Goal: Task Accomplishment & Management: Manage account settings

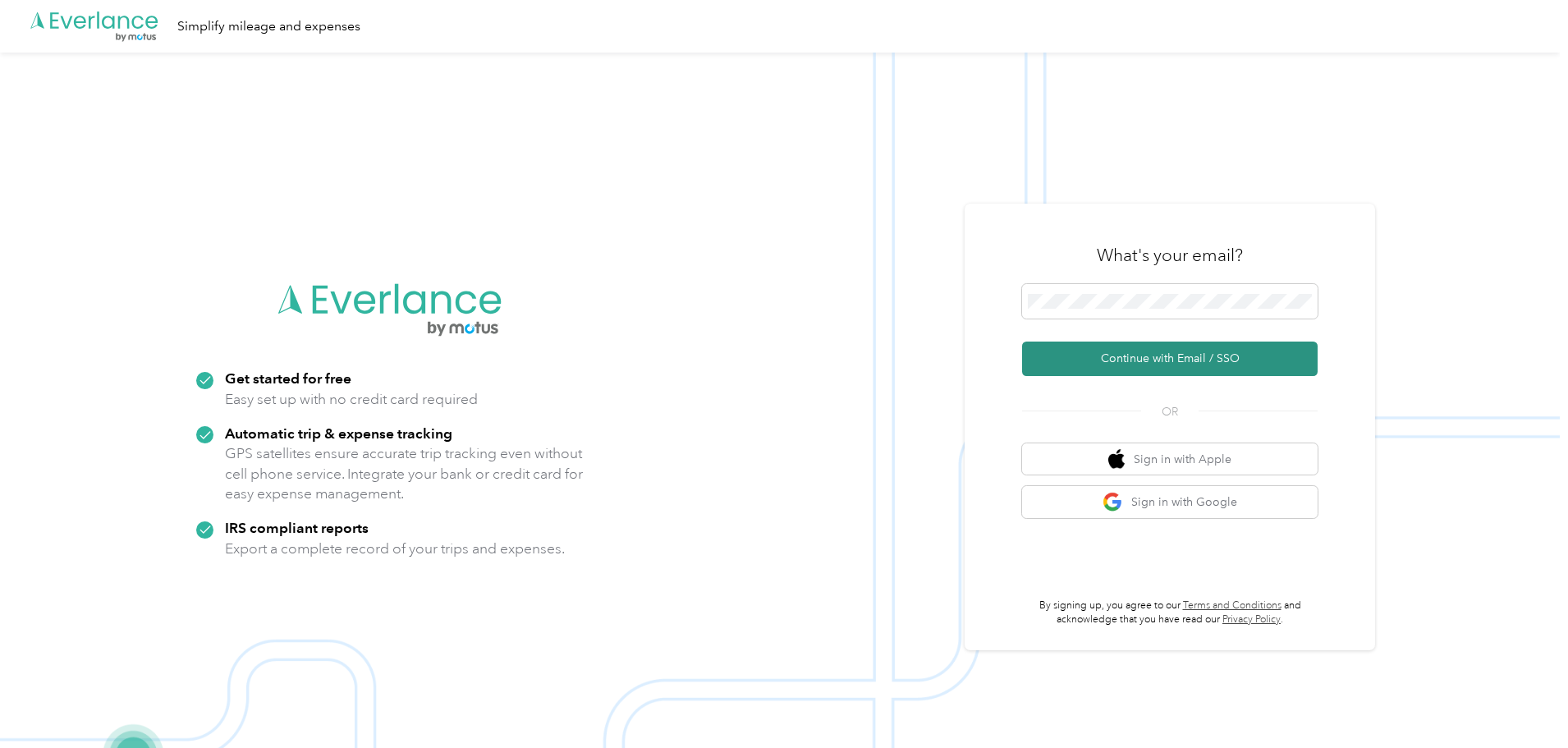
click at [1189, 364] on button "Continue with Email / SSO" at bounding box center [1170, 358] width 296 height 34
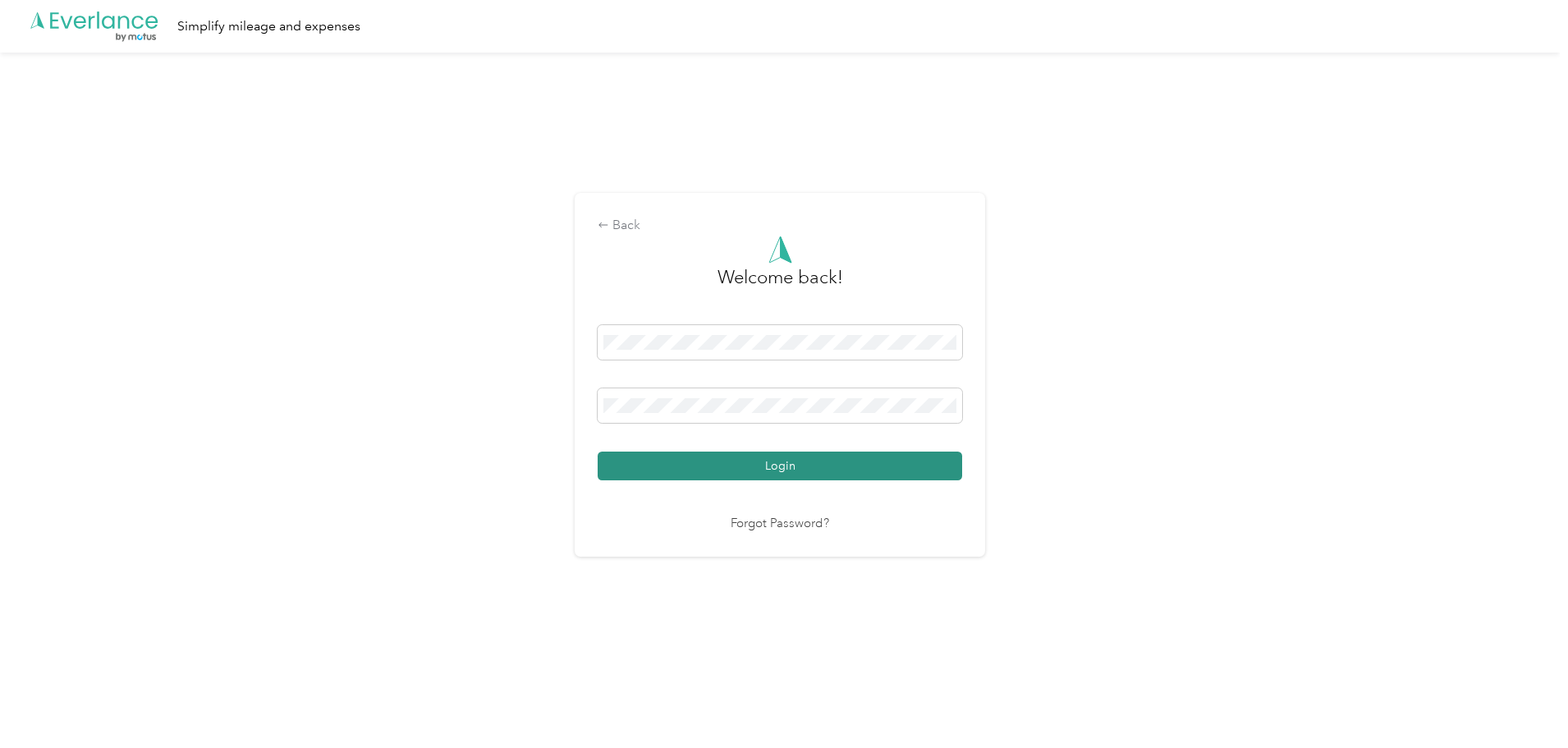
click at [801, 465] on button "Login" at bounding box center [780, 466] width 365 height 29
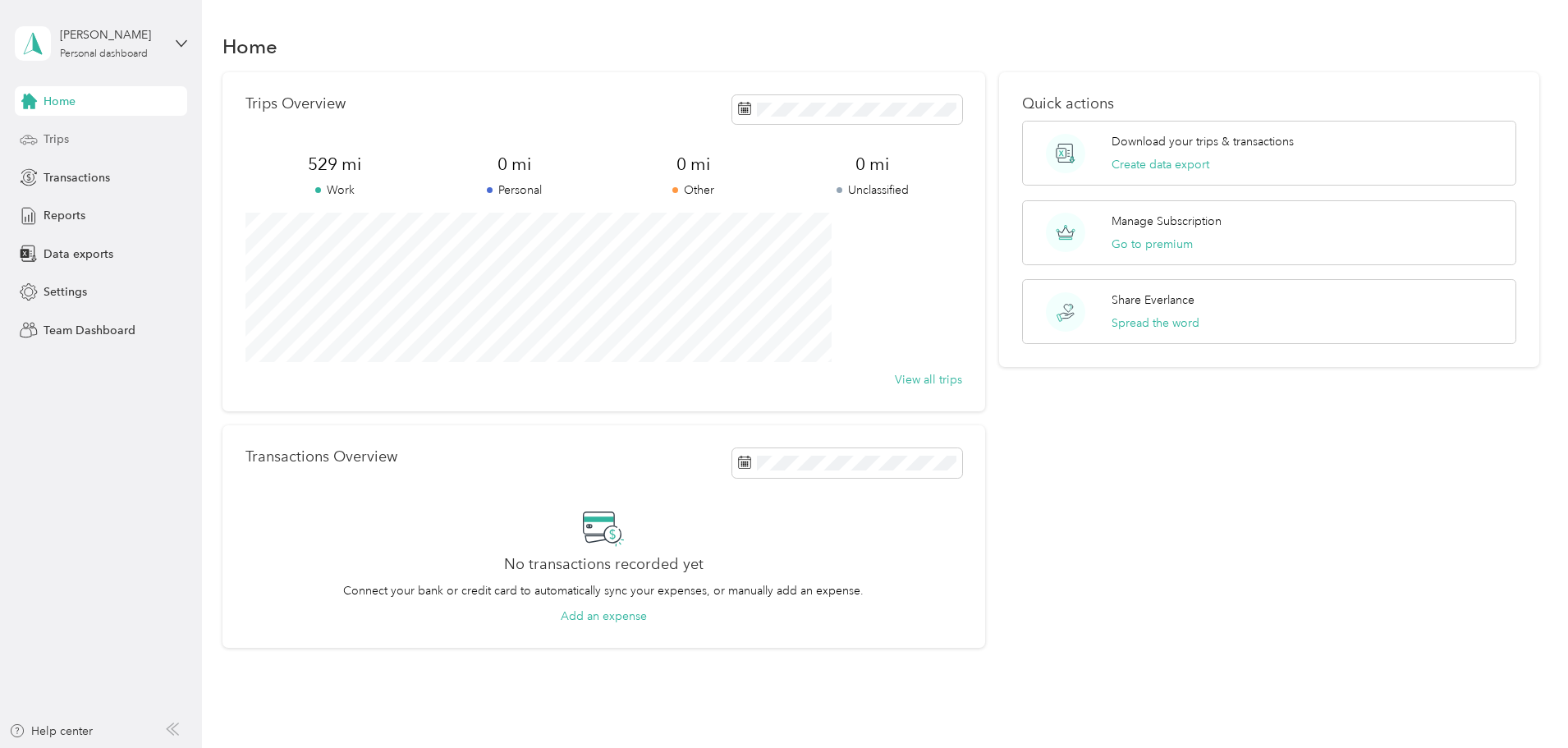
click at [32, 134] on icon at bounding box center [28, 139] width 18 height 18
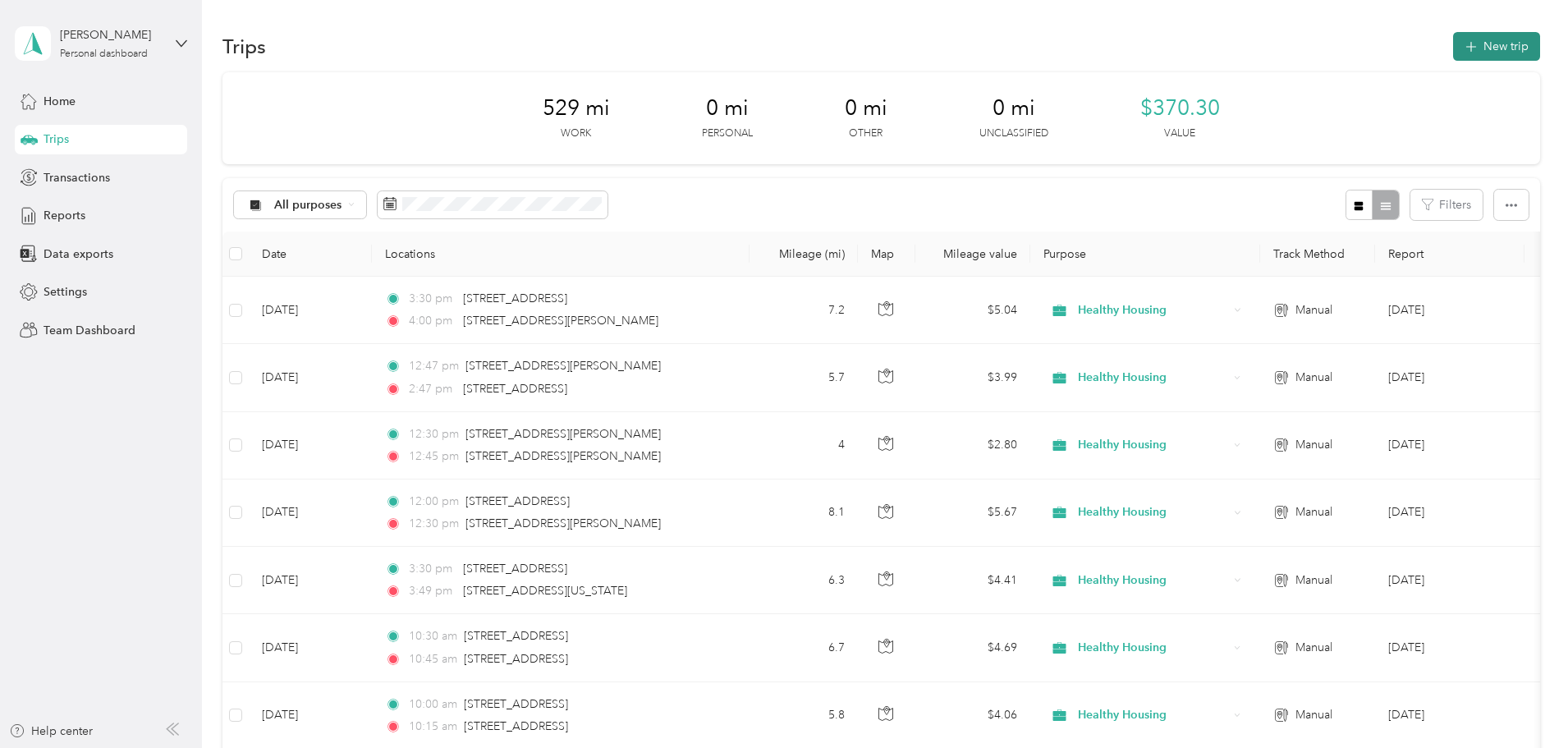
click at [1454, 51] on button "New trip" at bounding box center [1497, 46] width 87 height 29
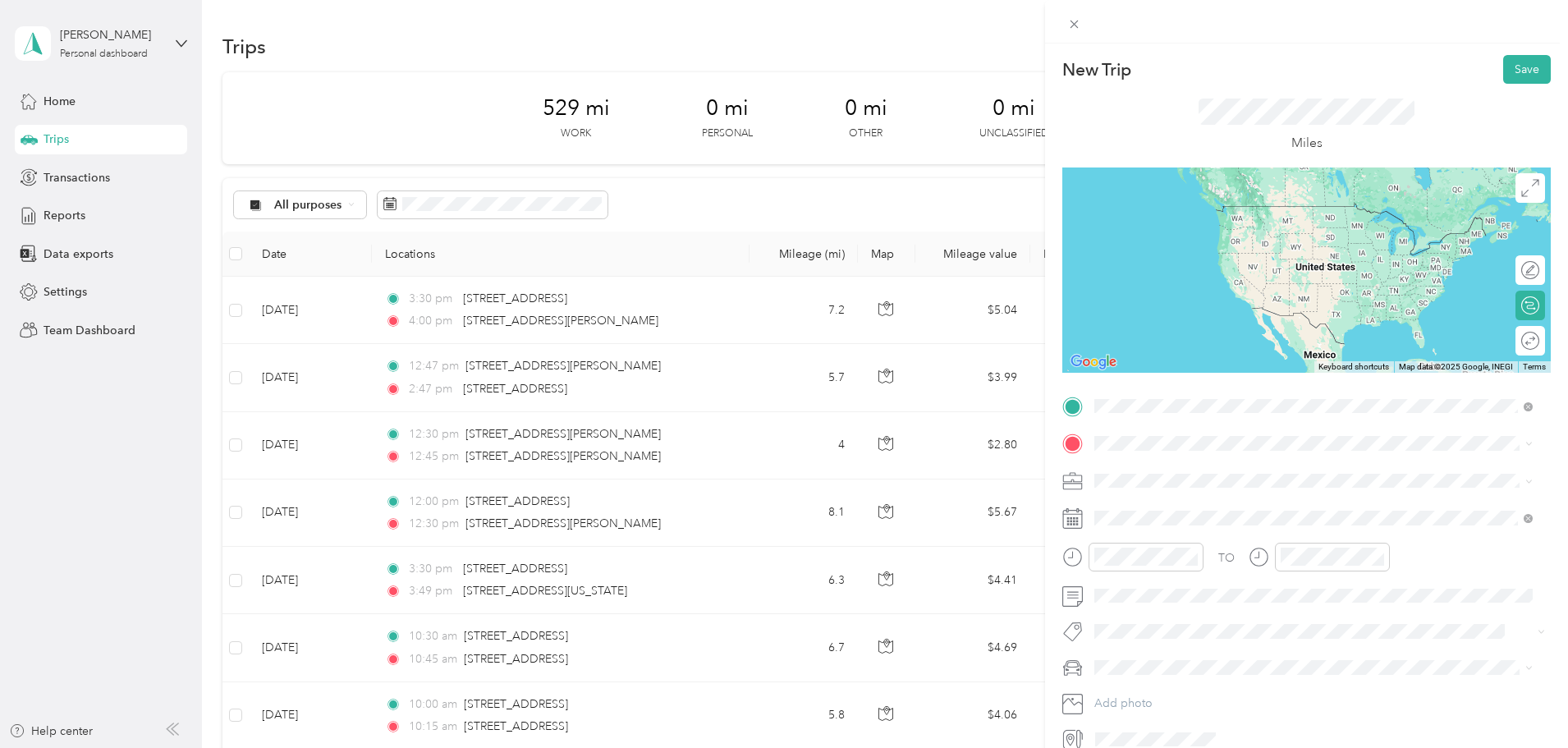
click at [1216, 474] on span "[STREET_ADDRESS][US_STATE]" at bounding box center [1207, 466] width 165 height 15
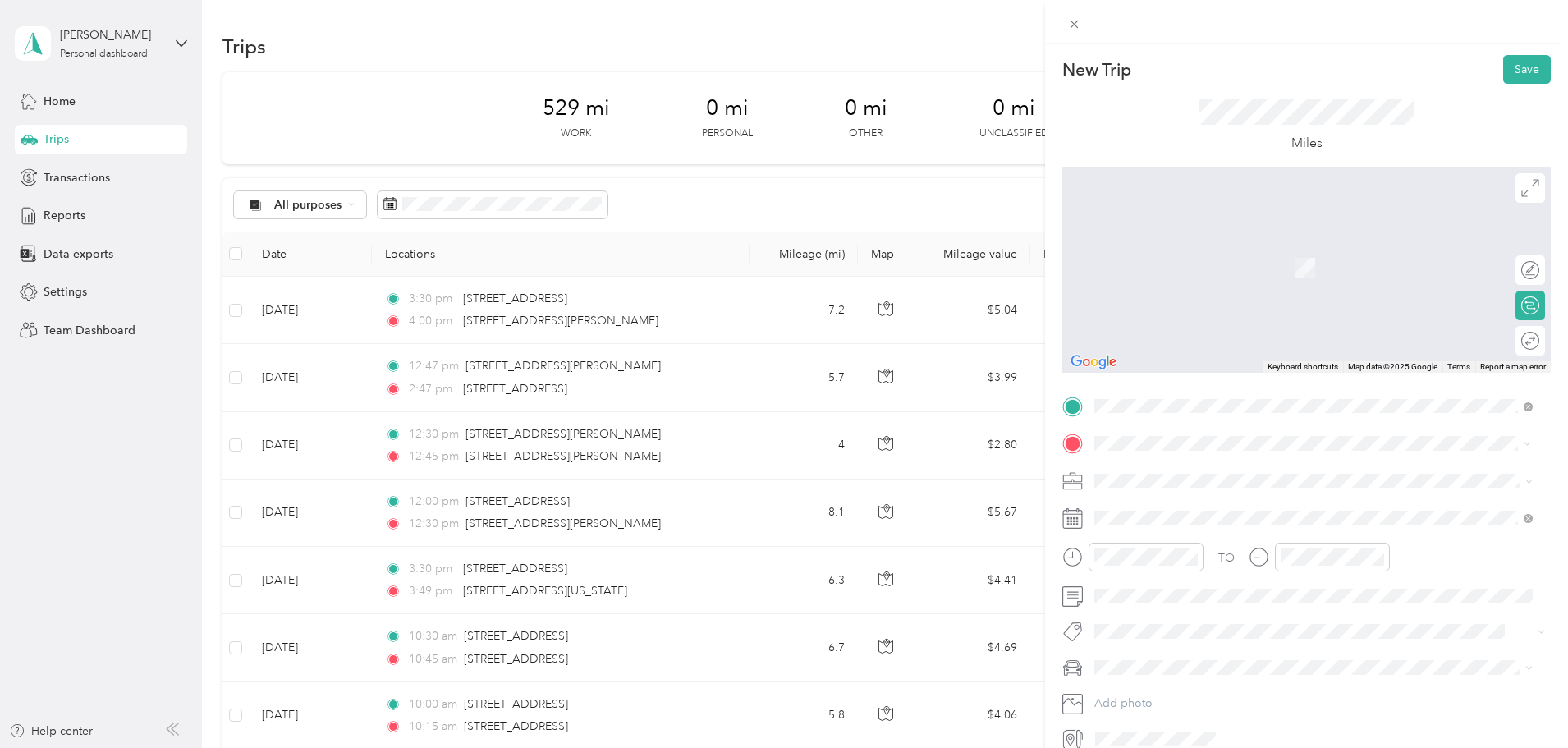
click at [1182, 509] on span "[STREET_ADDRESS][PERSON_NAME][US_STATE]" at bounding box center [1253, 501] width 256 height 15
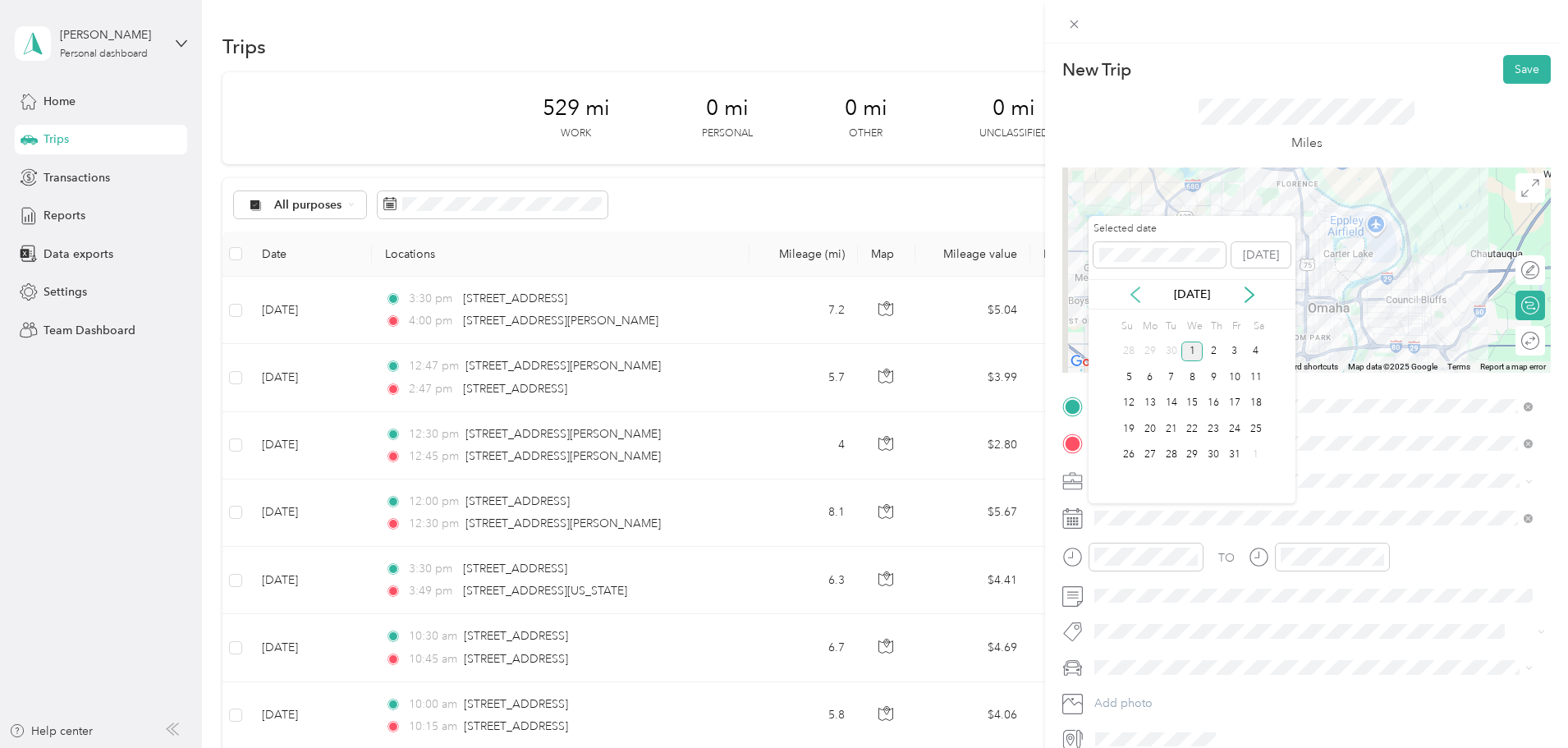
click at [1132, 292] on icon at bounding box center [1136, 295] width 17 height 17
click at [1216, 434] on div "25" at bounding box center [1213, 429] width 21 height 20
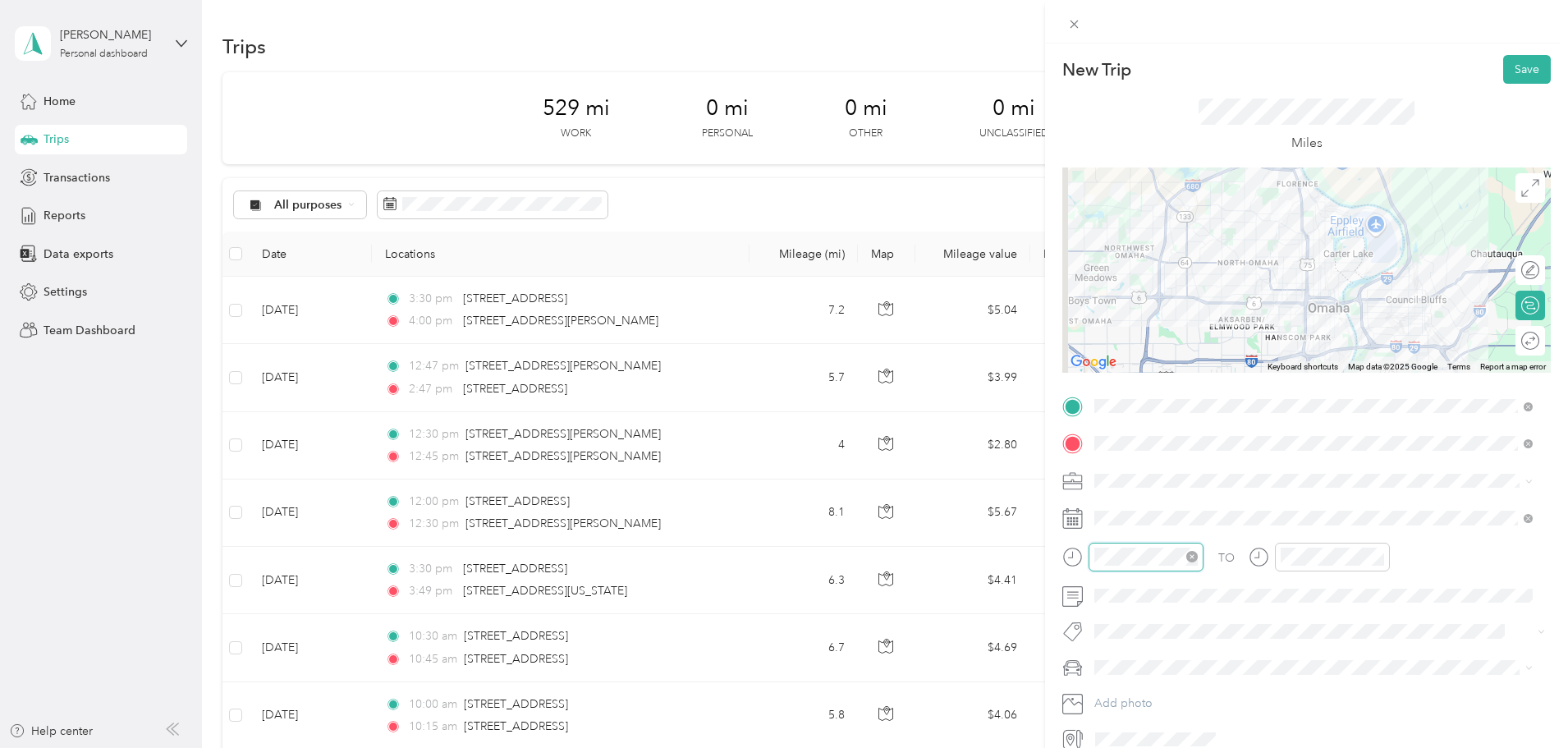
scroll to position [69, 0]
click at [1092, 555] on div at bounding box center [1147, 557] width 115 height 29
click at [1201, 361] on div "PM" at bounding box center [1204, 360] width 39 height 23
click at [1281, 571] on div at bounding box center [1320, 563] width 141 height 40
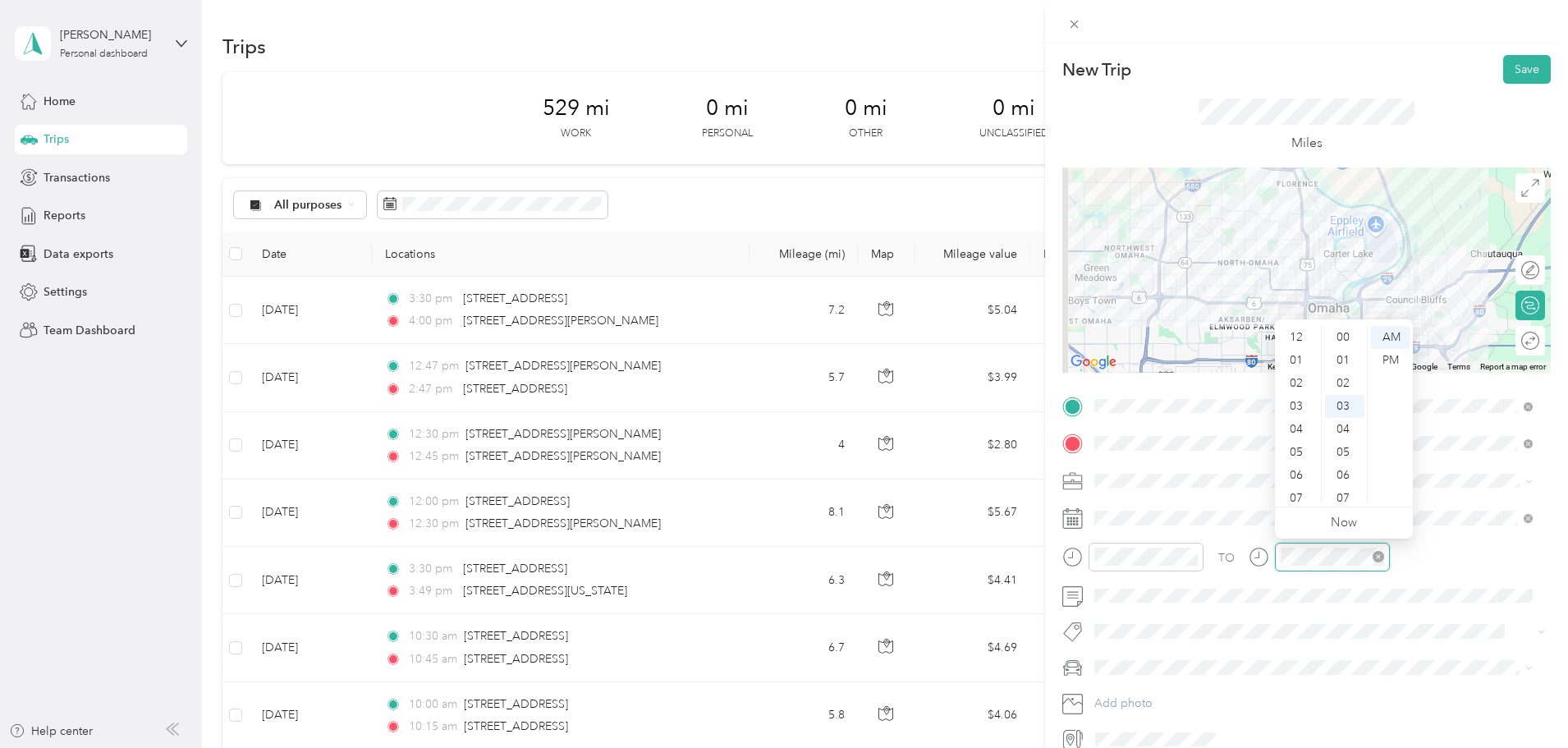
scroll to position [69, 0]
click at [1391, 359] on div "PM" at bounding box center [1390, 360] width 39 height 23
click at [1392, 360] on div "PM" at bounding box center [1390, 360] width 39 height 23
click at [1300, 351] on div "01" at bounding box center [1298, 344] width 39 height 23
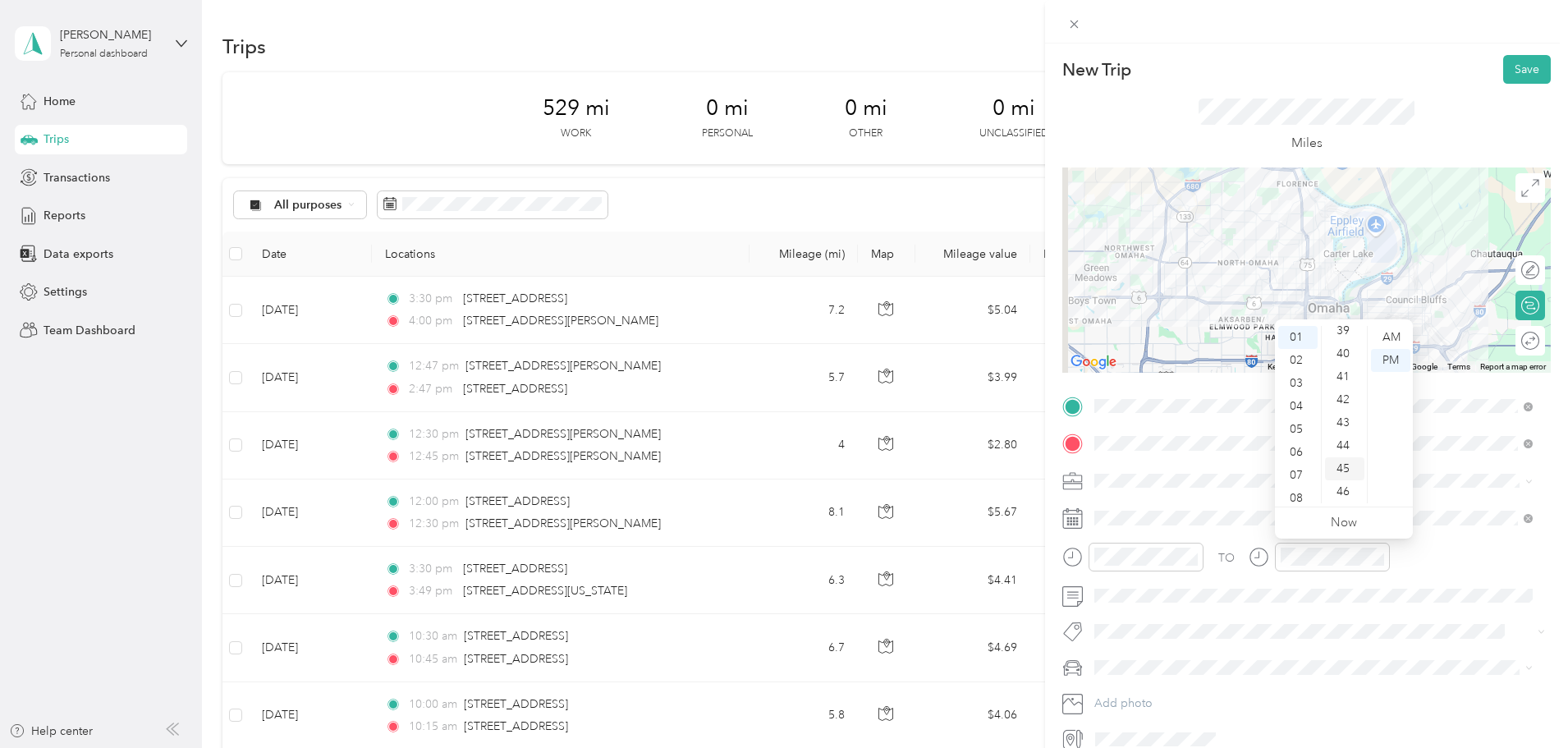
click at [1348, 463] on div "45" at bounding box center [1345, 469] width 39 height 23
click at [1330, 522] on ul "Now" at bounding box center [1344, 524] width 138 height 32
click at [1465, 491] on span at bounding box center [1320, 481] width 462 height 26
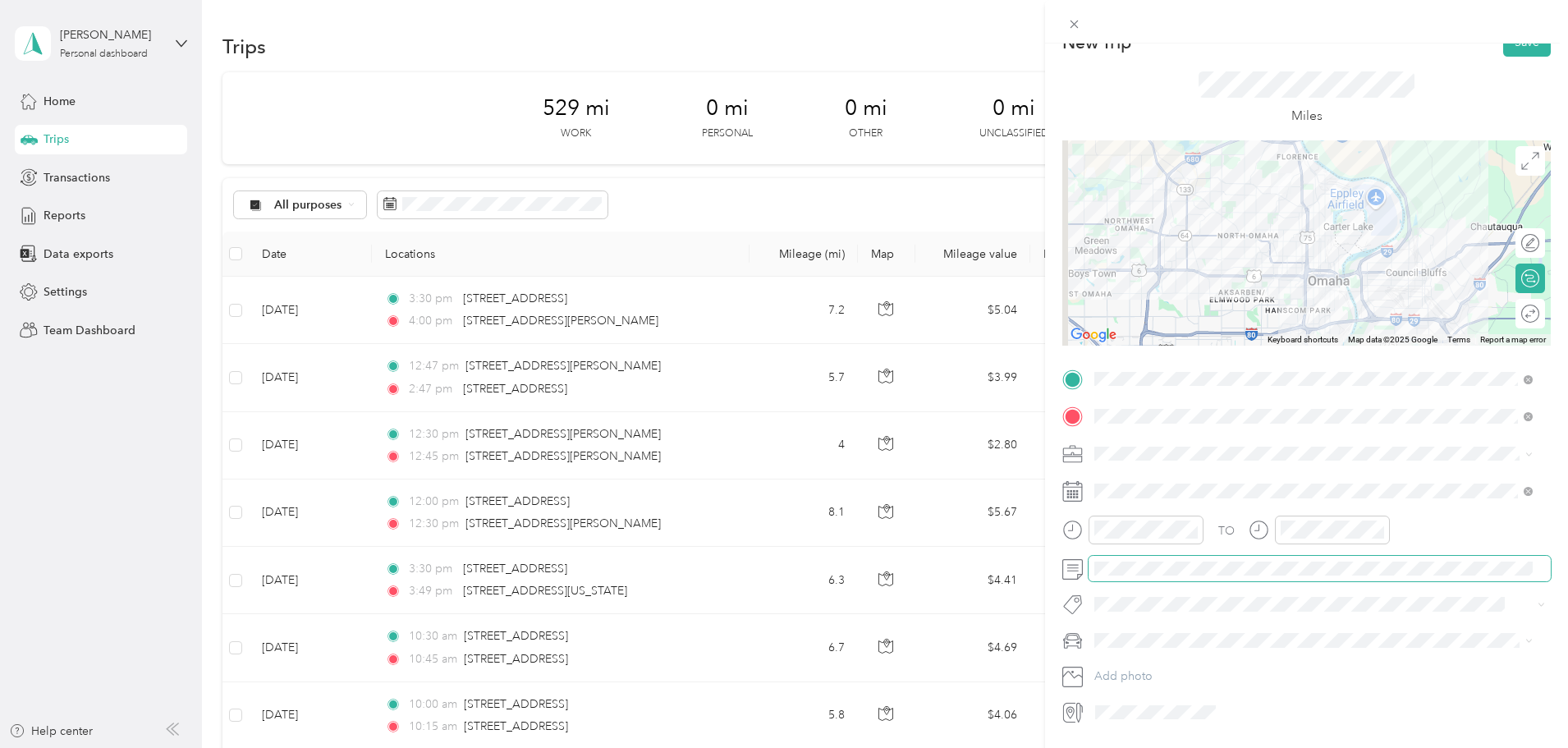
scroll to position [0, 0]
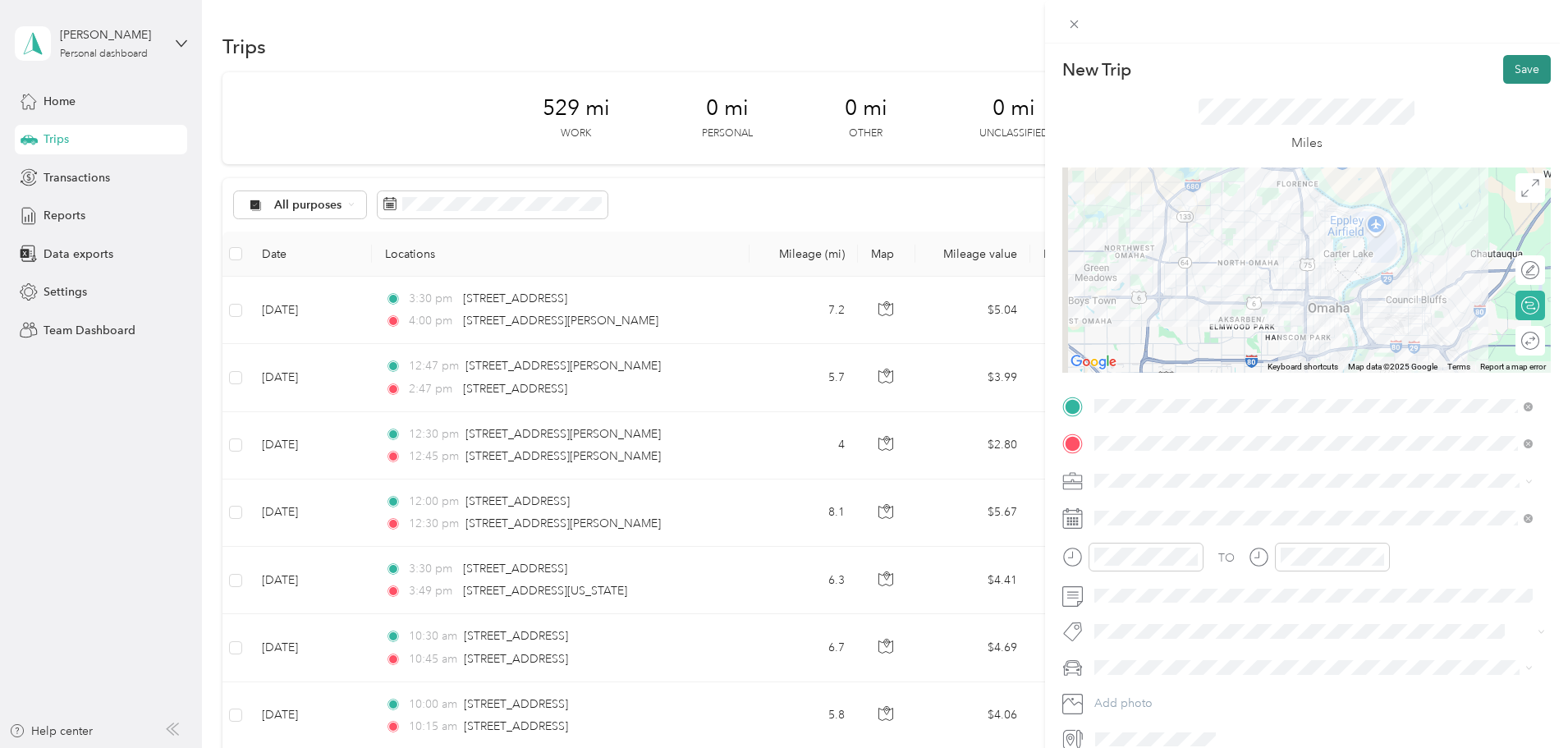
click at [1506, 68] on button "Save" at bounding box center [1526, 69] width 47 height 29
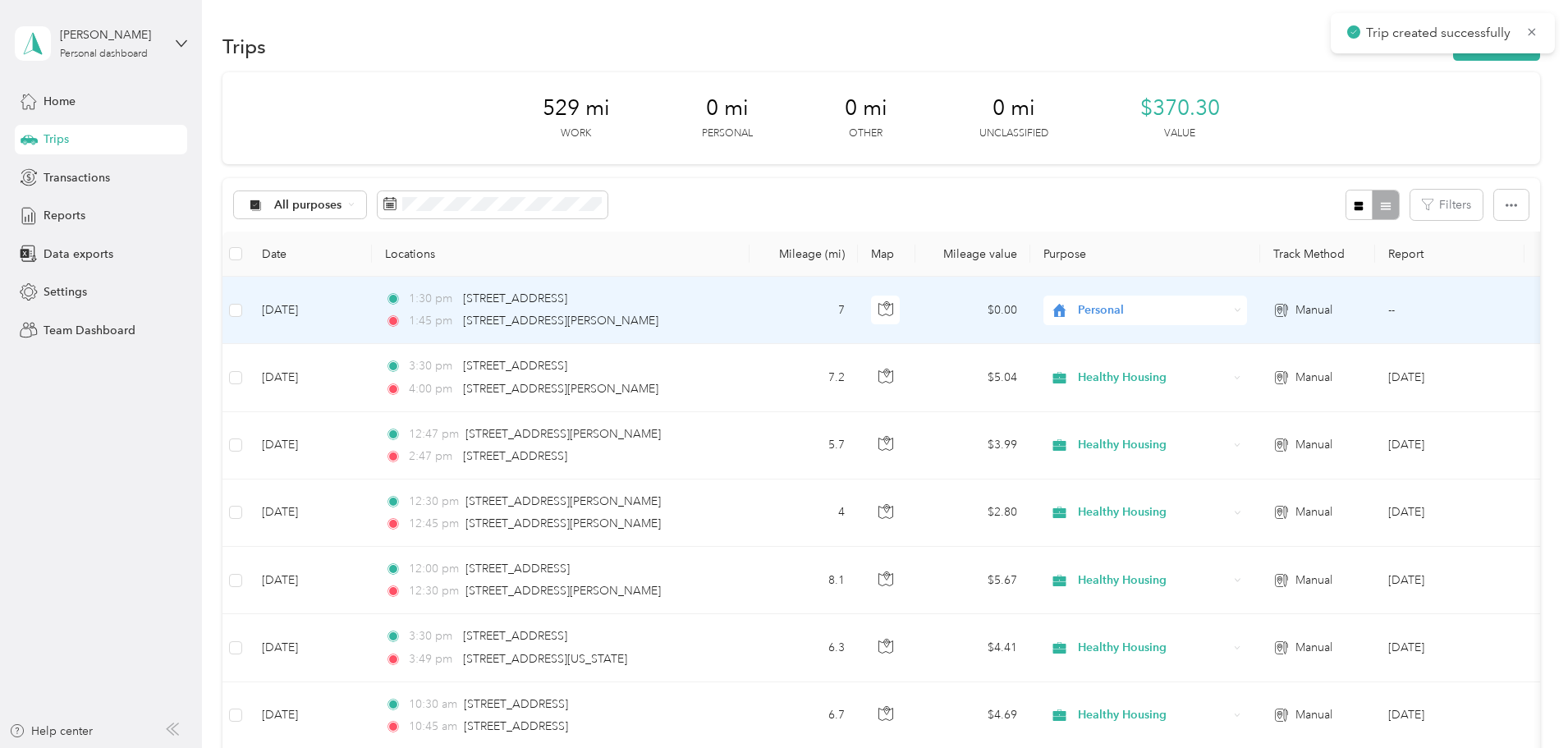
click at [1222, 309] on span "Personal" at bounding box center [1153, 310] width 151 height 18
click at [1238, 399] on span "Healthy Housing" at bounding box center [1269, 398] width 152 height 18
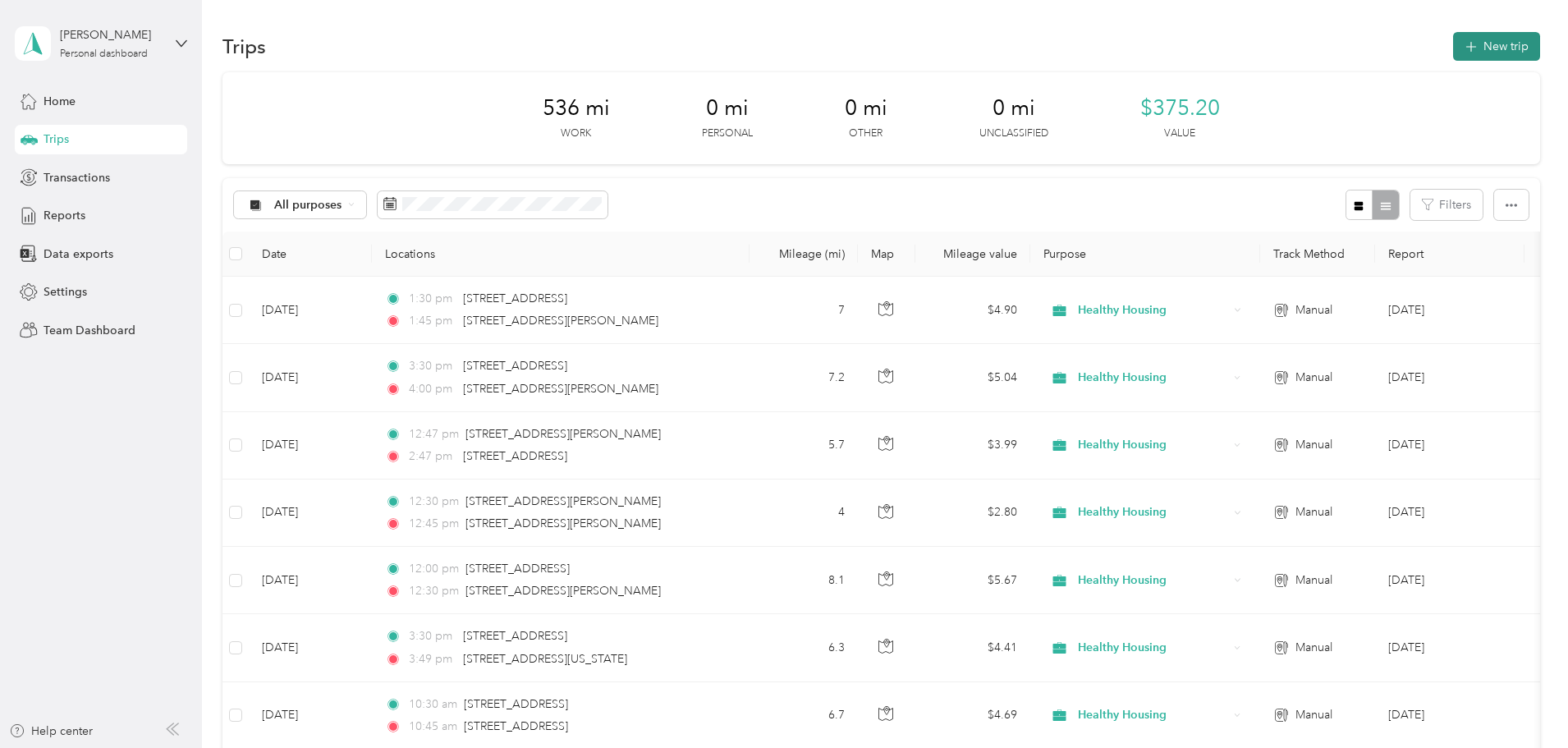
click at [1454, 49] on button "New trip" at bounding box center [1497, 46] width 87 height 29
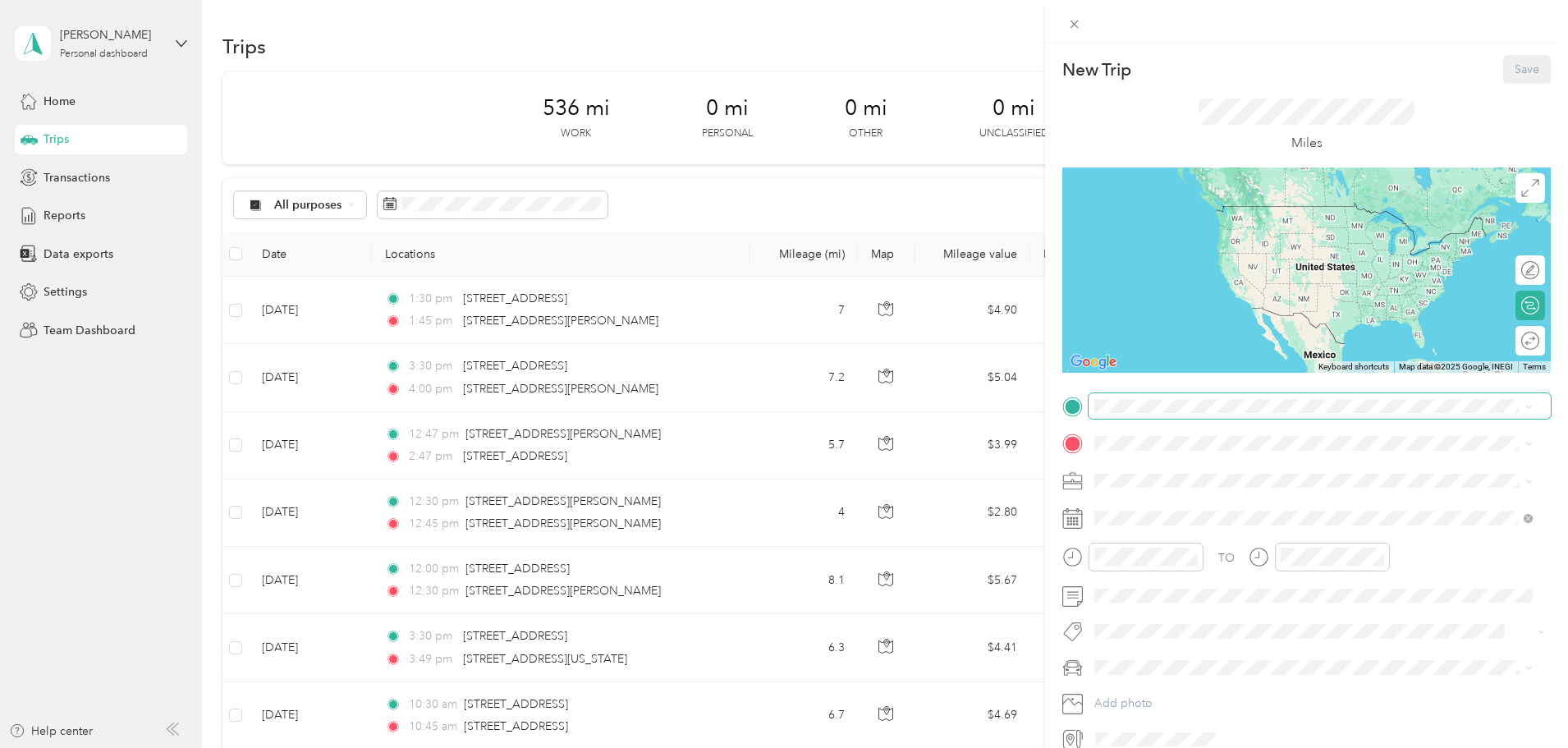
click at [1196, 413] on span at bounding box center [1320, 407] width 462 height 26
click at [1208, 466] on span "[STREET_ADDRESS][PERSON_NAME][US_STATE]" at bounding box center [1253, 463] width 256 height 15
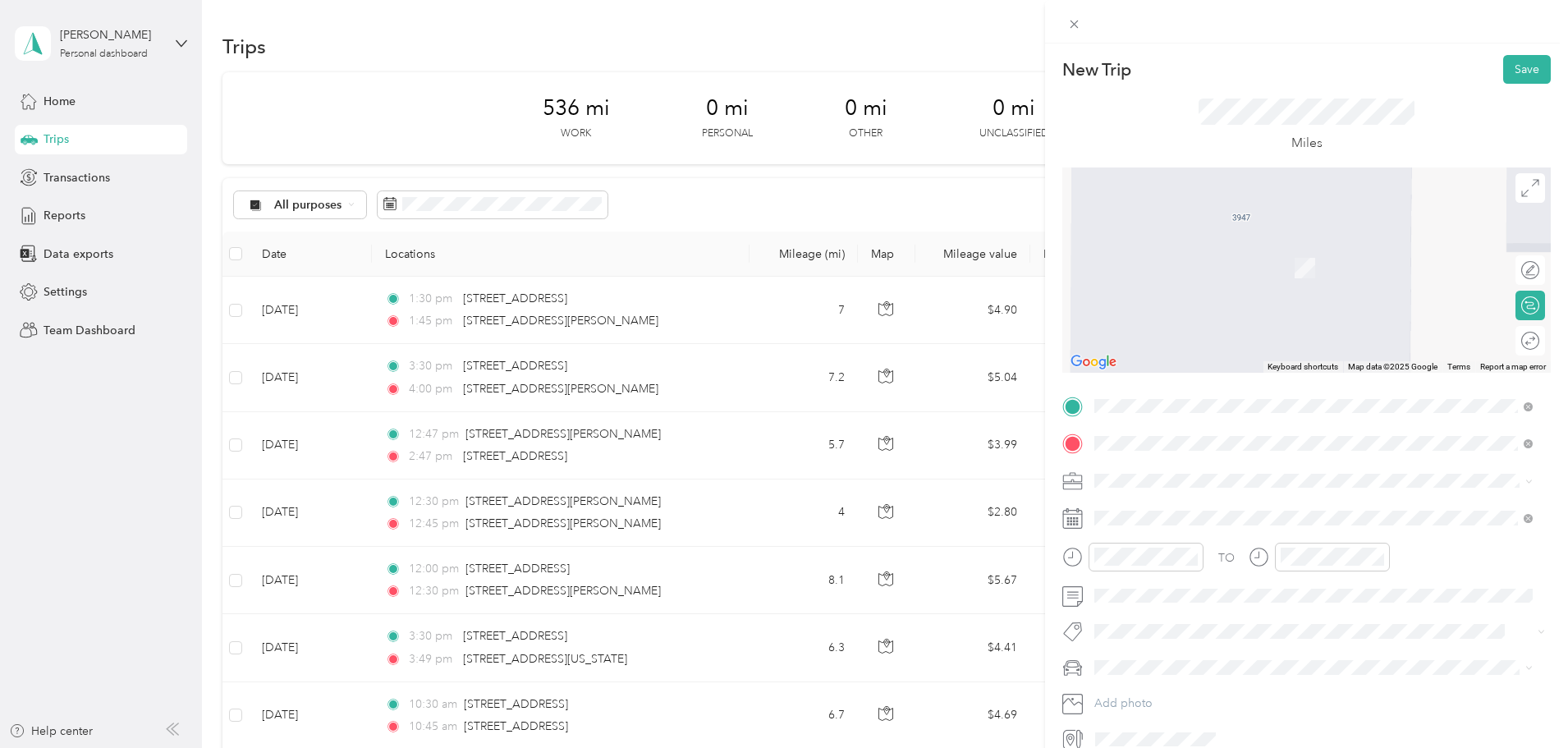
click at [1199, 508] on span "[STREET_ADDRESS][US_STATE]" at bounding box center [1207, 502] width 165 height 15
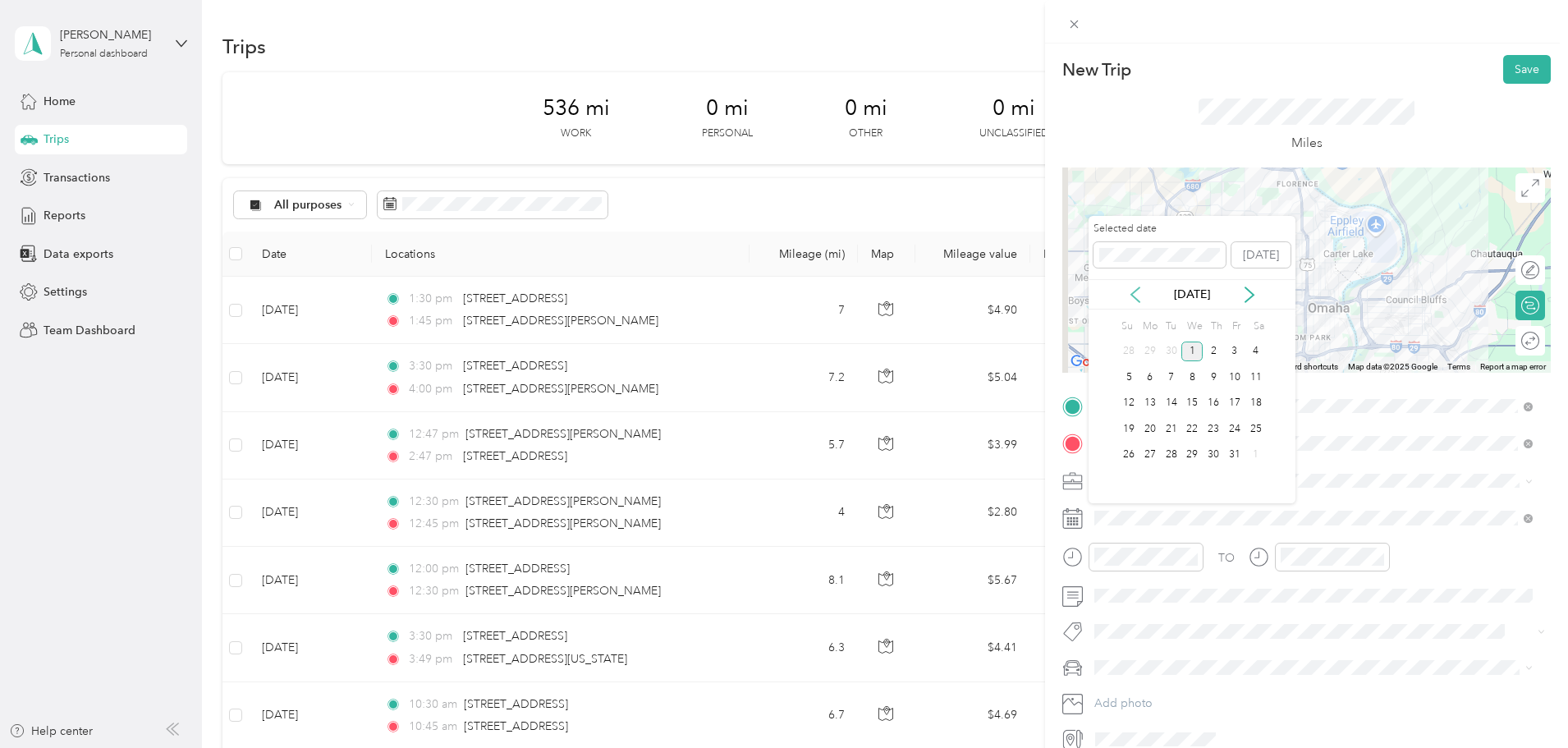
click at [1138, 294] on icon at bounding box center [1136, 295] width 17 height 17
click at [1211, 431] on div "25" at bounding box center [1213, 429] width 21 height 20
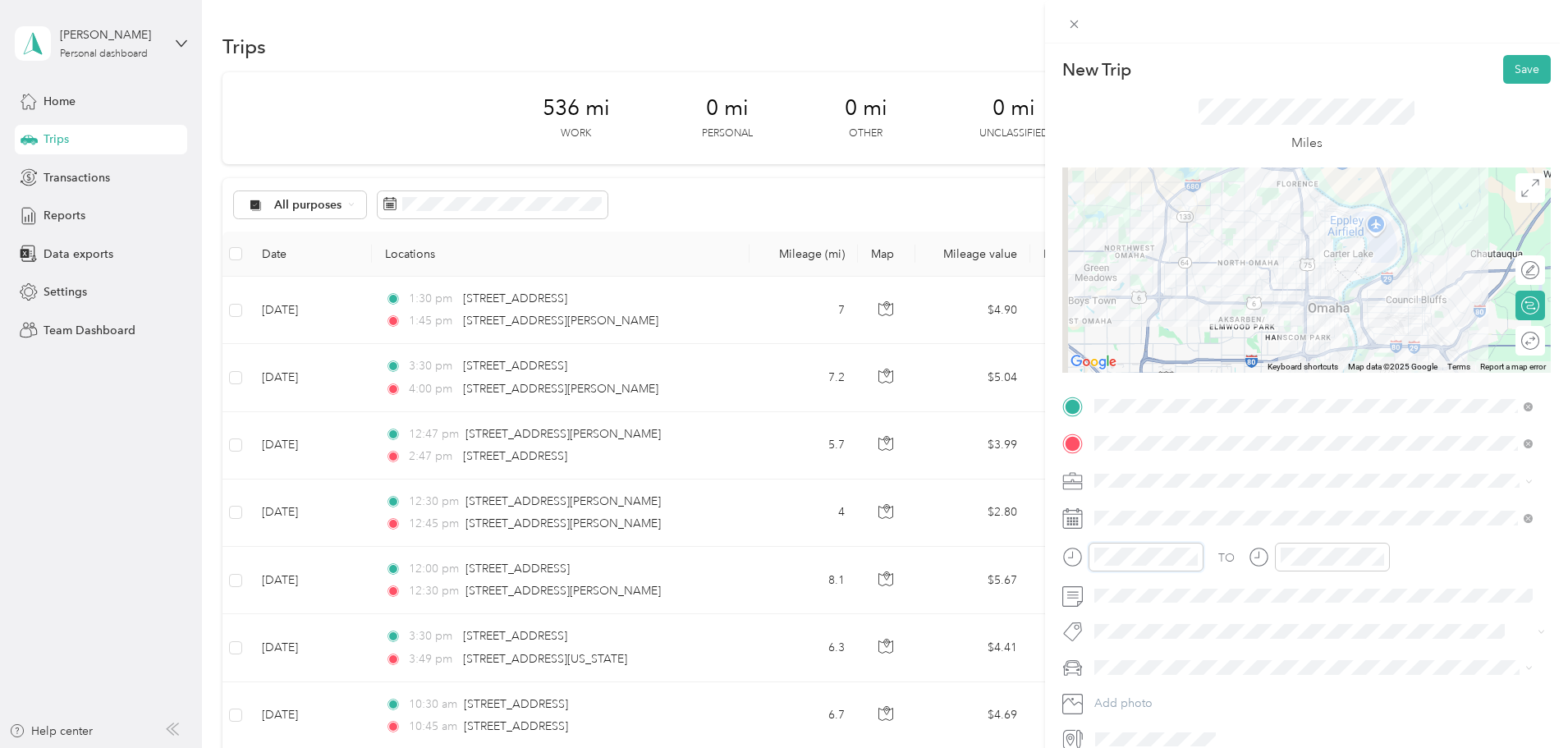
click at [1077, 560] on div at bounding box center [1133, 557] width 141 height 29
click at [1202, 357] on div "PM" at bounding box center [1204, 360] width 39 height 23
click at [1107, 367] on div "01" at bounding box center [1111, 360] width 39 height 23
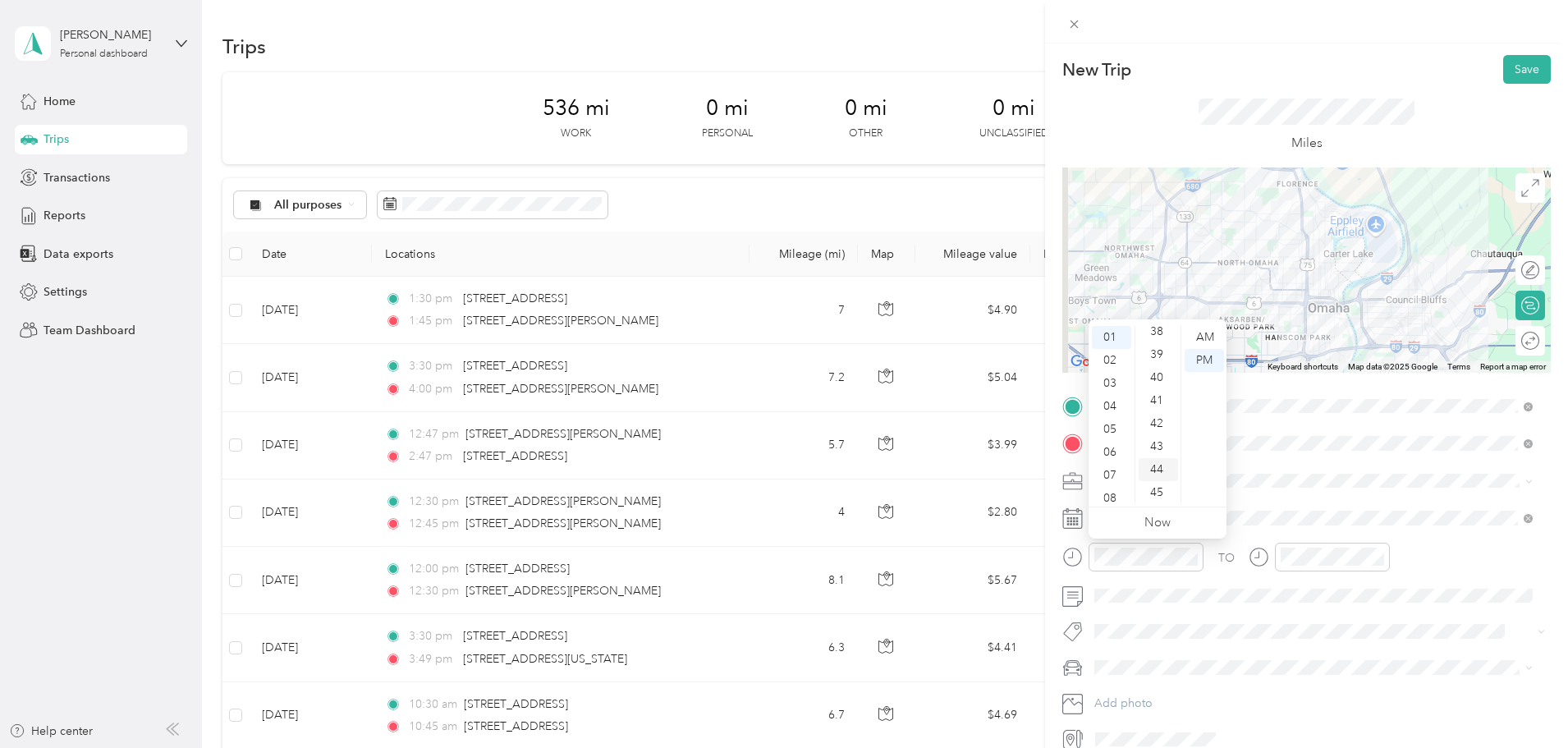
scroll to position [920, 0]
click at [1156, 452] on div "45" at bounding box center [1158, 452] width 39 height 23
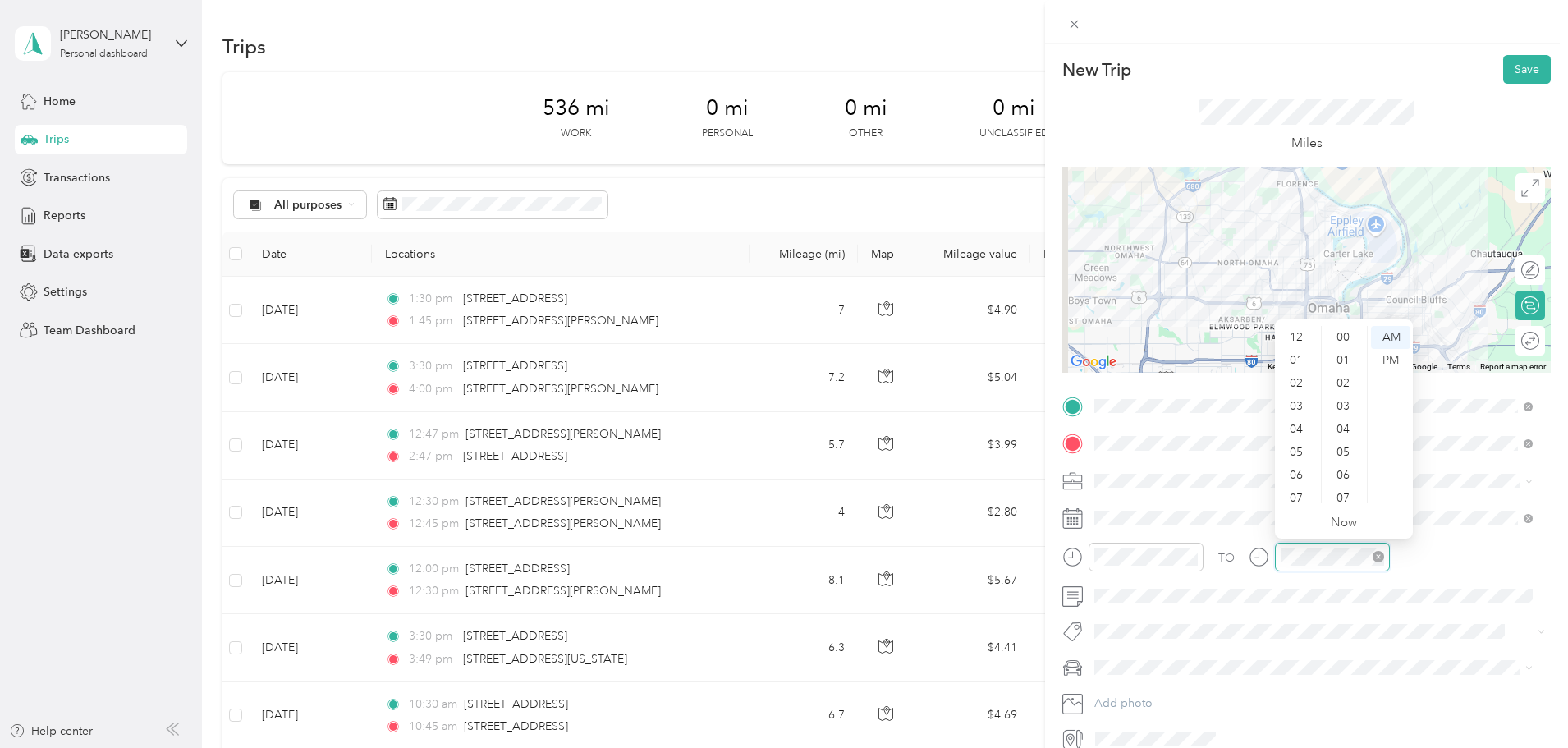
scroll to position [99, 0]
click at [1279, 554] on div at bounding box center [1333, 557] width 115 height 29
click at [1302, 360] on div "01" at bounding box center [1298, 360] width 39 height 23
click at [1301, 360] on div "02" at bounding box center [1298, 360] width 39 height 23
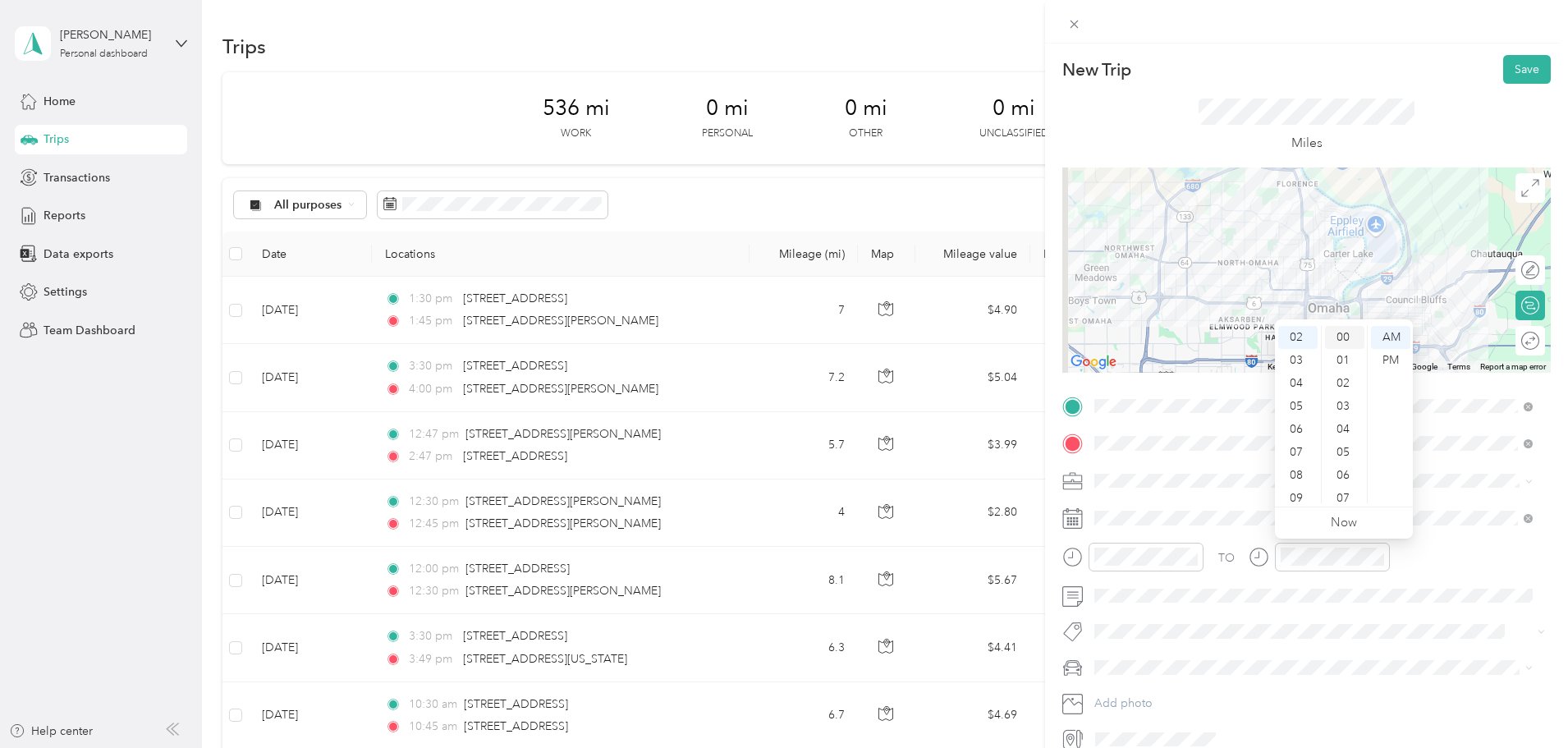
click at [1349, 344] on div "00" at bounding box center [1345, 337] width 39 height 23
click at [1390, 361] on div "PM" at bounding box center [1390, 360] width 39 height 23
click at [1472, 570] on div "TO" at bounding box center [1306, 563] width 488 height 40
click at [1514, 67] on button "Save" at bounding box center [1526, 69] width 47 height 29
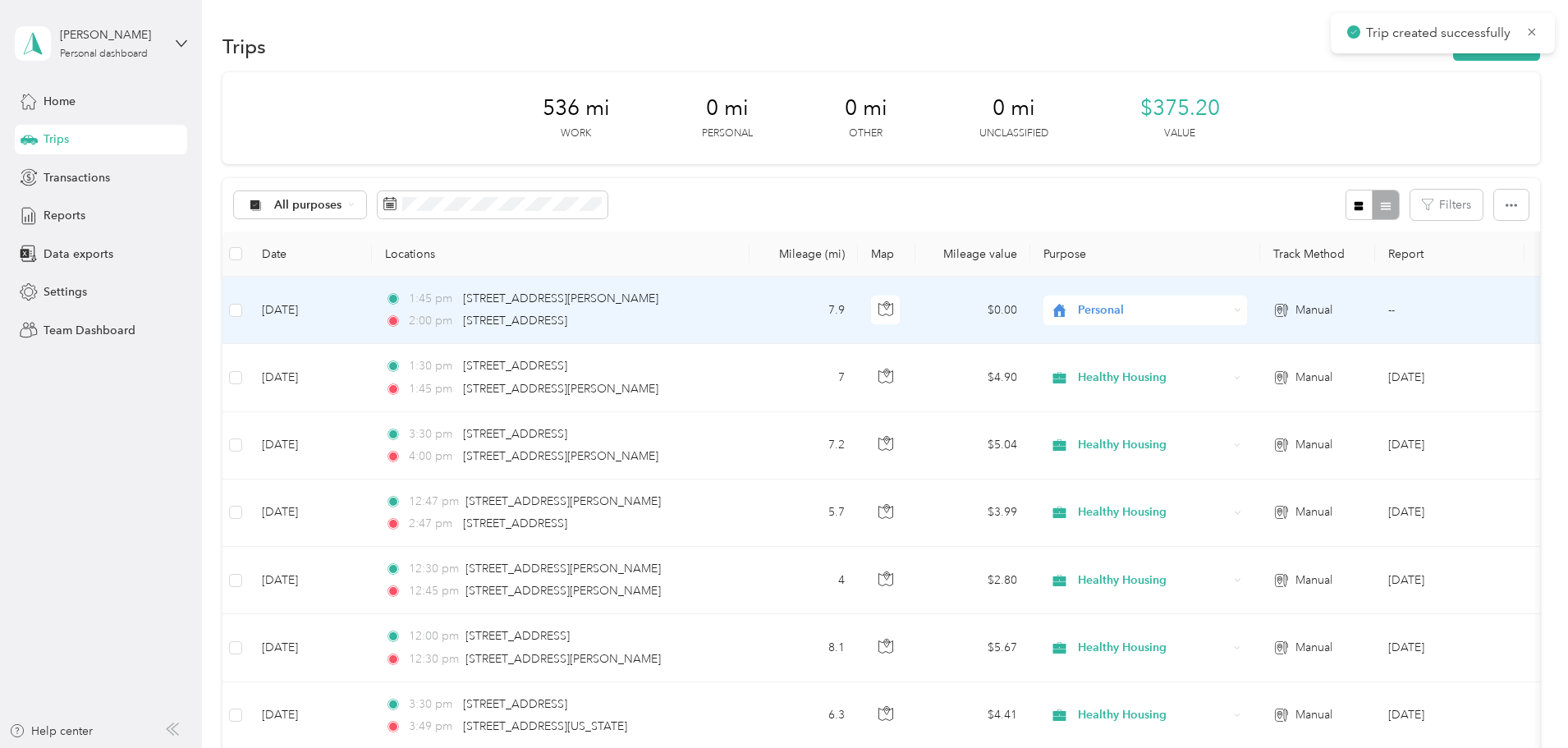
click at [1215, 306] on span "Personal" at bounding box center [1153, 310] width 151 height 18
click at [1259, 401] on span "Healthy Housing" at bounding box center [1269, 398] width 152 height 18
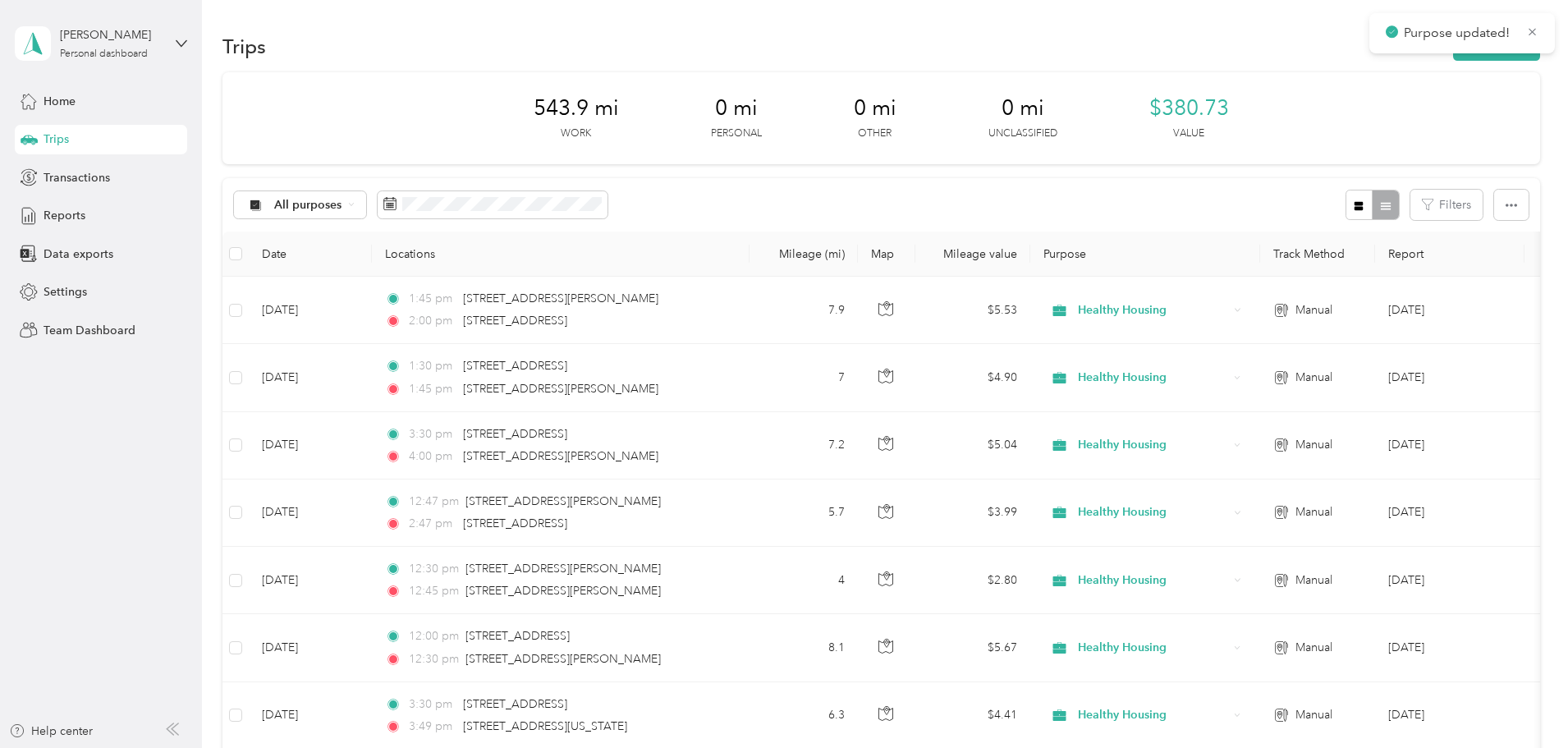
click at [1454, 52] on button "New trip" at bounding box center [1497, 46] width 87 height 29
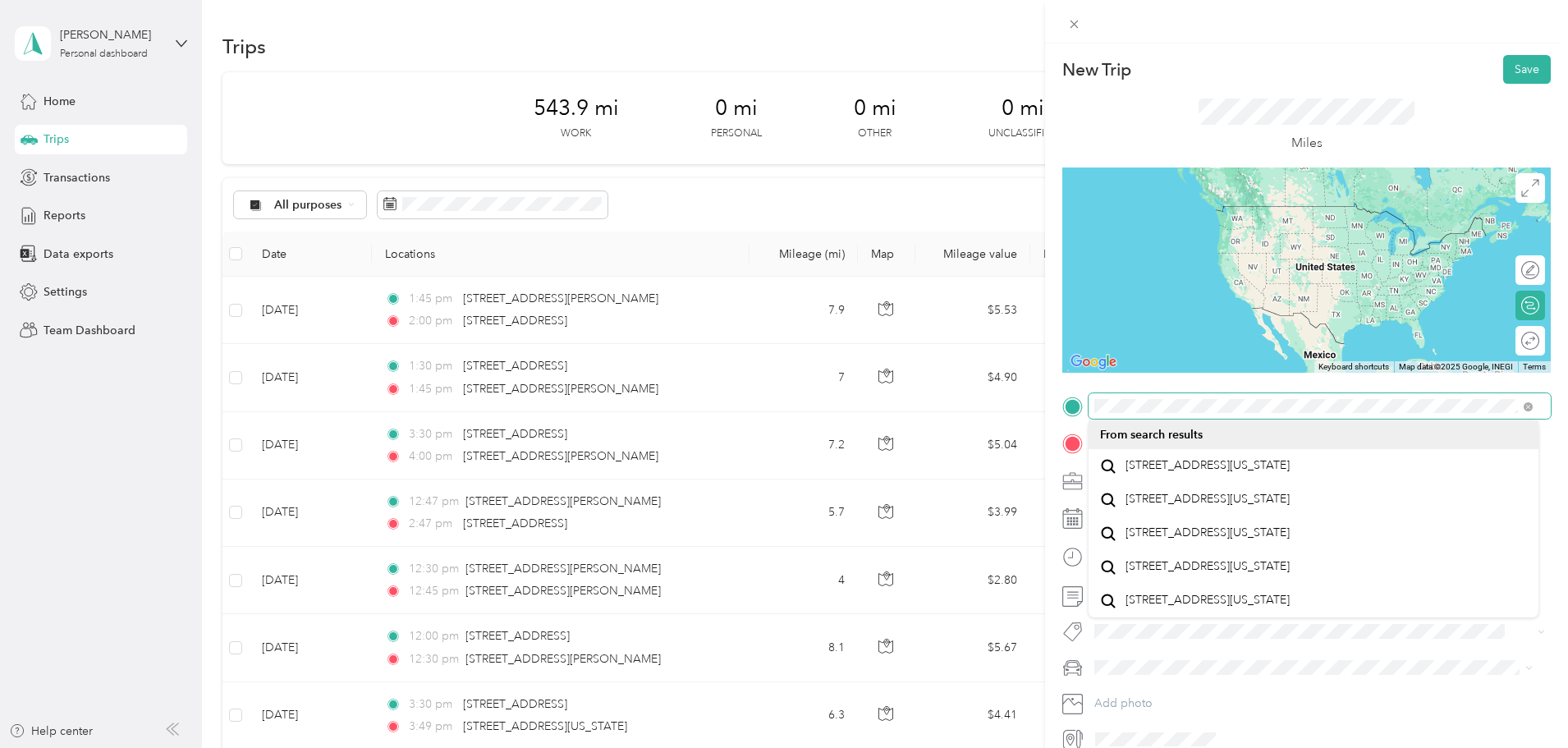
click at [1077, 408] on div at bounding box center [1306, 407] width 488 height 26
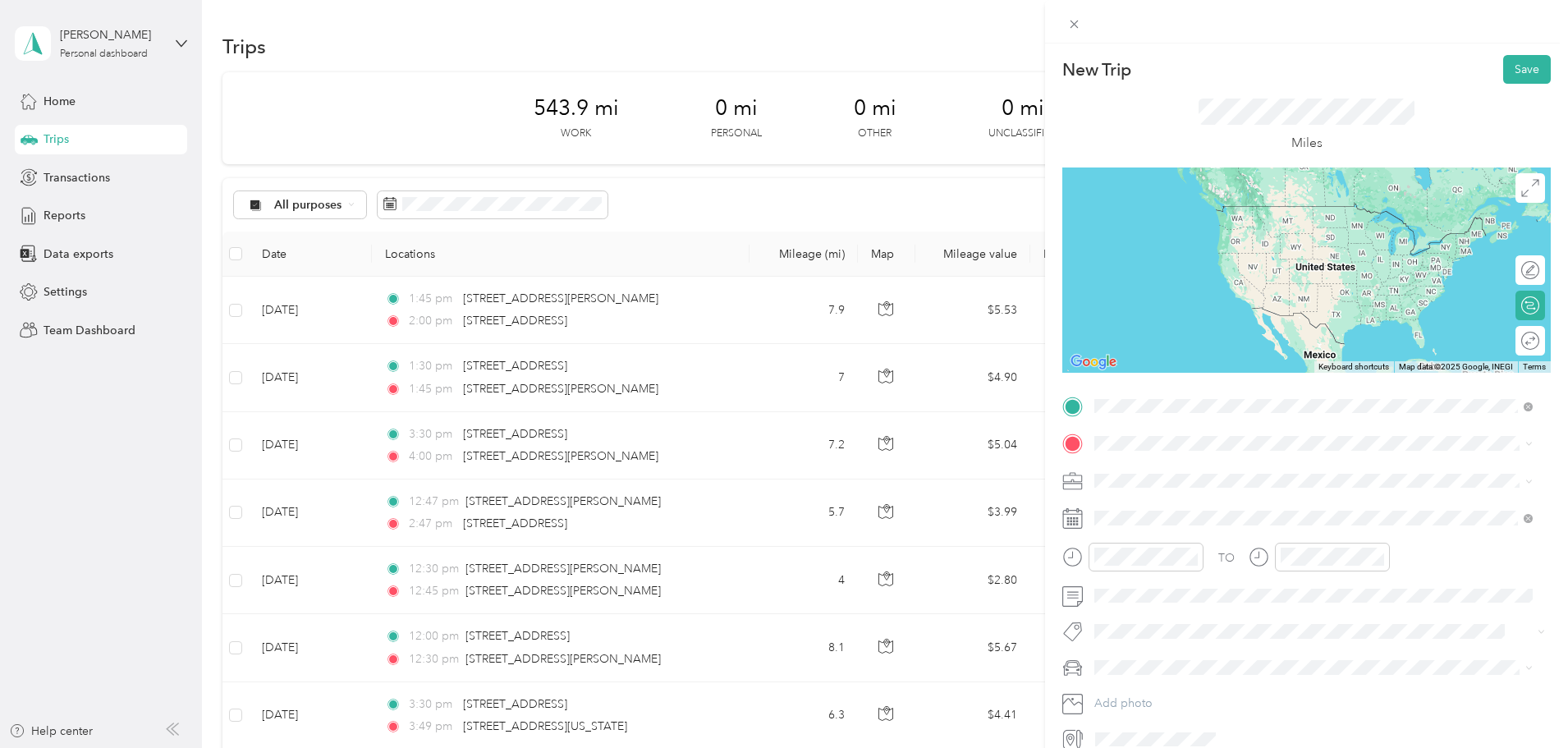
click at [1228, 474] on span "[STREET_ADDRESS][US_STATE]" at bounding box center [1207, 466] width 165 height 15
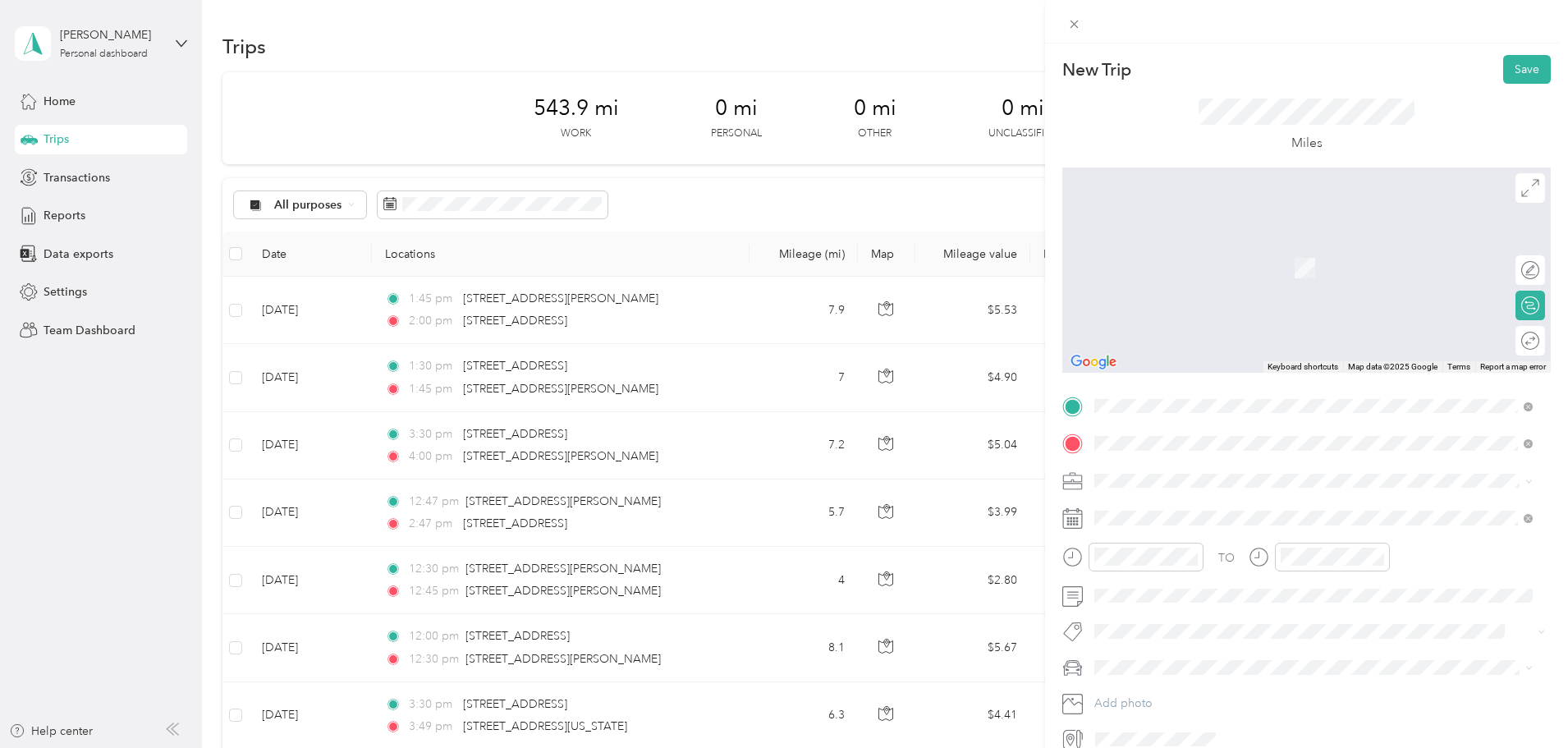
click at [1203, 500] on span "[STREET_ADDRESS][US_STATE]" at bounding box center [1207, 502] width 165 height 15
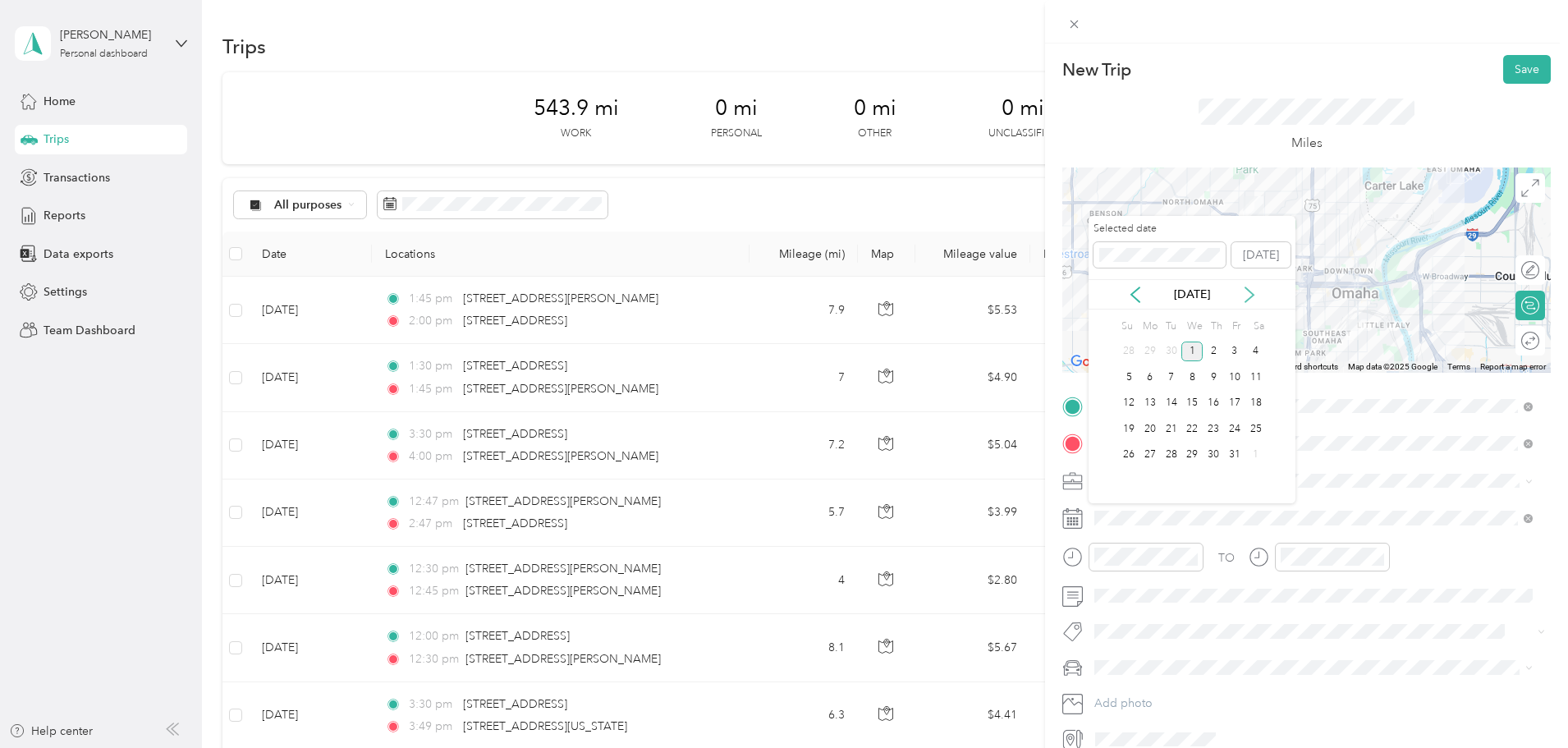
click at [1251, 292] on icon at bounding box center [1249, 295] width 8 height 15
click at [1135, 294] on icon at bounding box center [1136, 295] width 17 height 17
click at [1209, 431] on div "25" at bounding box center [1213, 429] width 21 height 20
click at [1154, 453] on div "29" at bounding box center [1149, 455] width 21 height 20
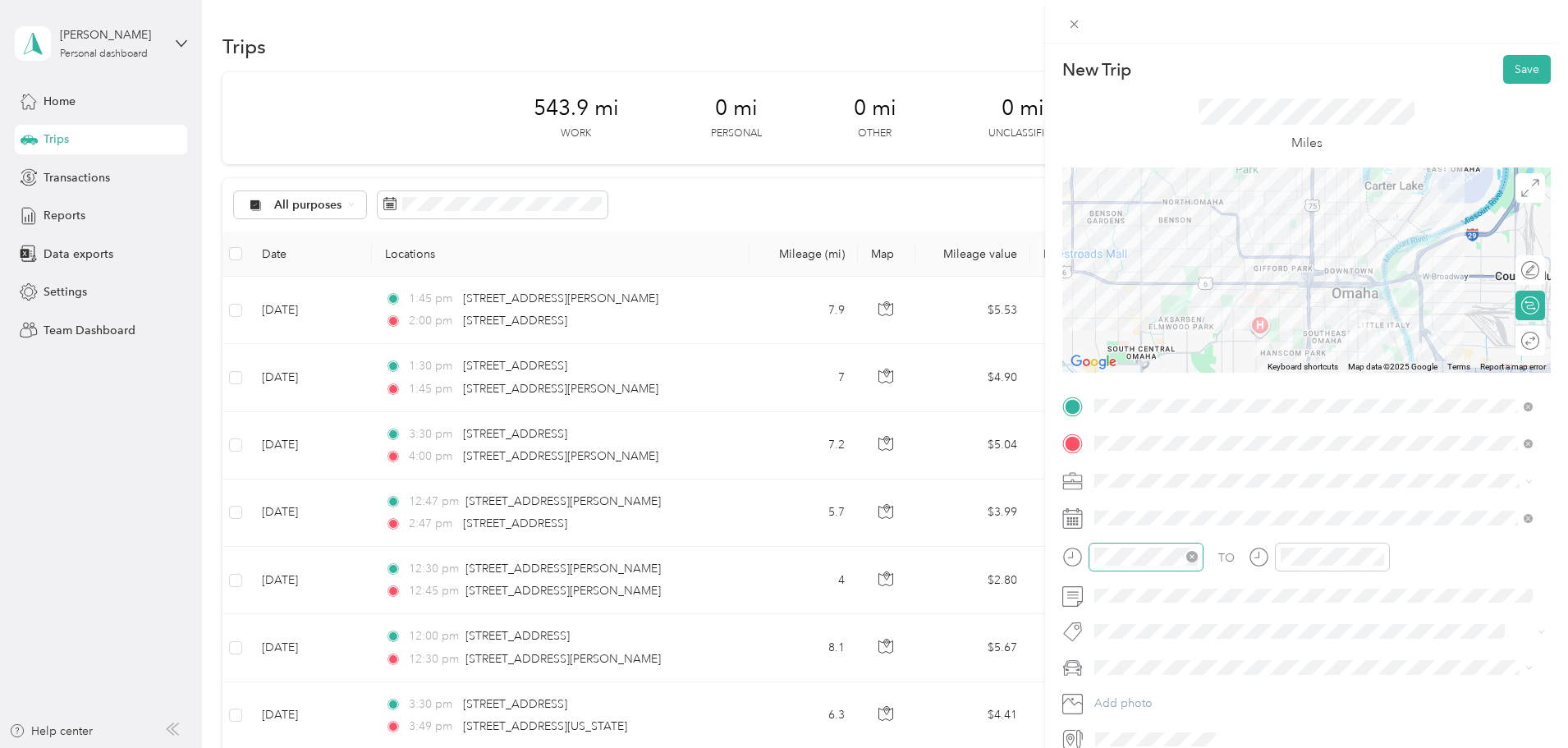
click at [1118, 544] on div at bounding box center [1147, 557] width 115 height 29
click at [1109, 389] on div "03" at bounding box center [1111, 390] width 39 height 23
click at [1160, 417] on div "30" at bounding box center [1158, 413] width 39 height 23
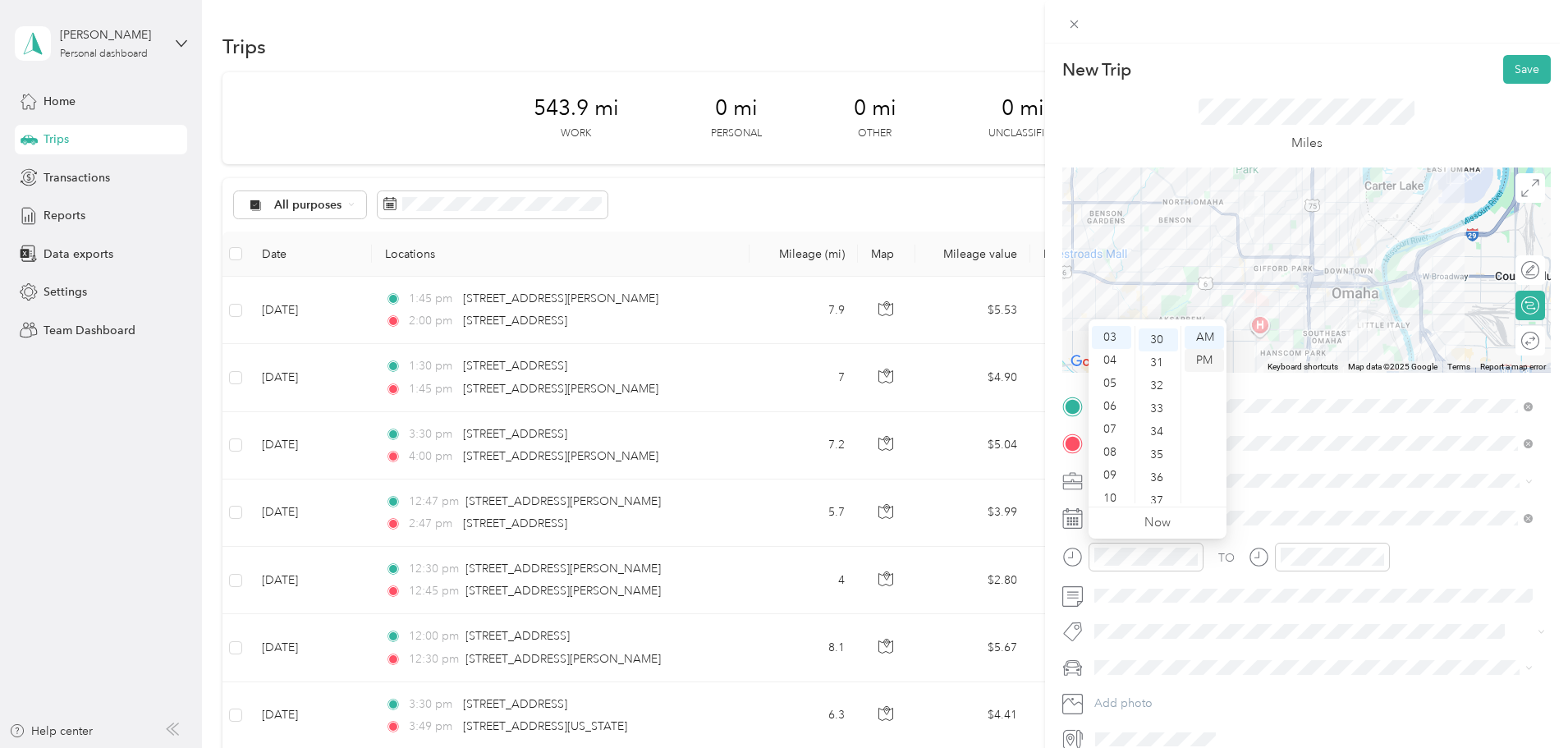
scroll to position [690, 0]
click at [1197, 354] on div "PM" at bounding box center [1204, 360] width 39 height 23
click at [1246, 584] on span at bounding box center [1320, 596] width 462 height 26
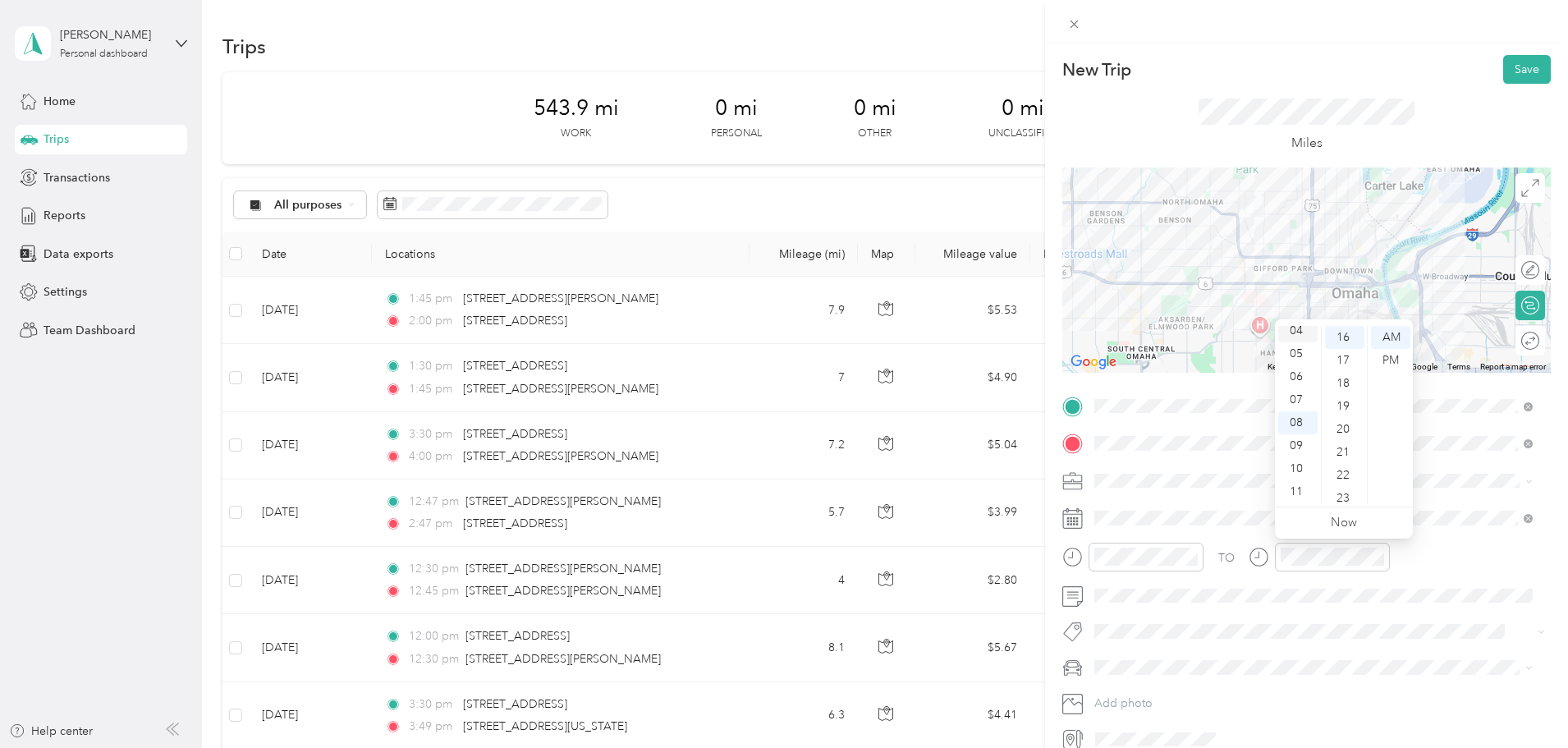
click at [1300, 327] on div "04" at bounding box center [1298, 330] width 39 height 23
click at [1294, 394] on div "03" at bounding box center [1298, 396] width 39 height 23
click at [1344, 423] on div "45" at bounding box center [1345, 429] width 39 height 23
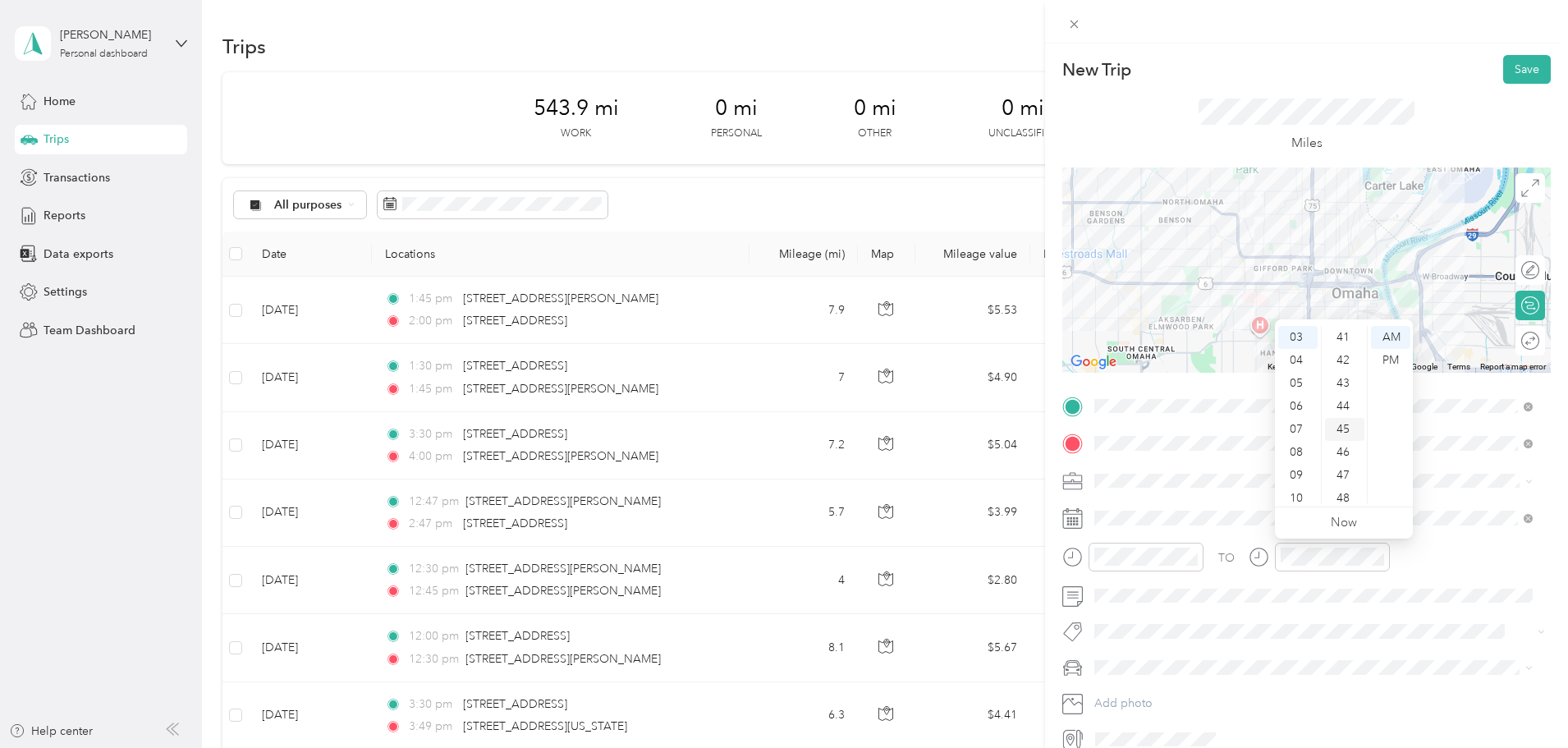
scroll to position [1035, 0]
click at [1384, 361] on div "PM" at bounding box center [1390, 360] width 39 height 23
click at [1503, 53] on div "New Trip Save This trip cannot be edited because it is either under review, app…" at bounding box center [1307, 418] width 523 height 748
click at [1513, 77] on button "Save" at bounding box center [1526, 69] width 47 height 29
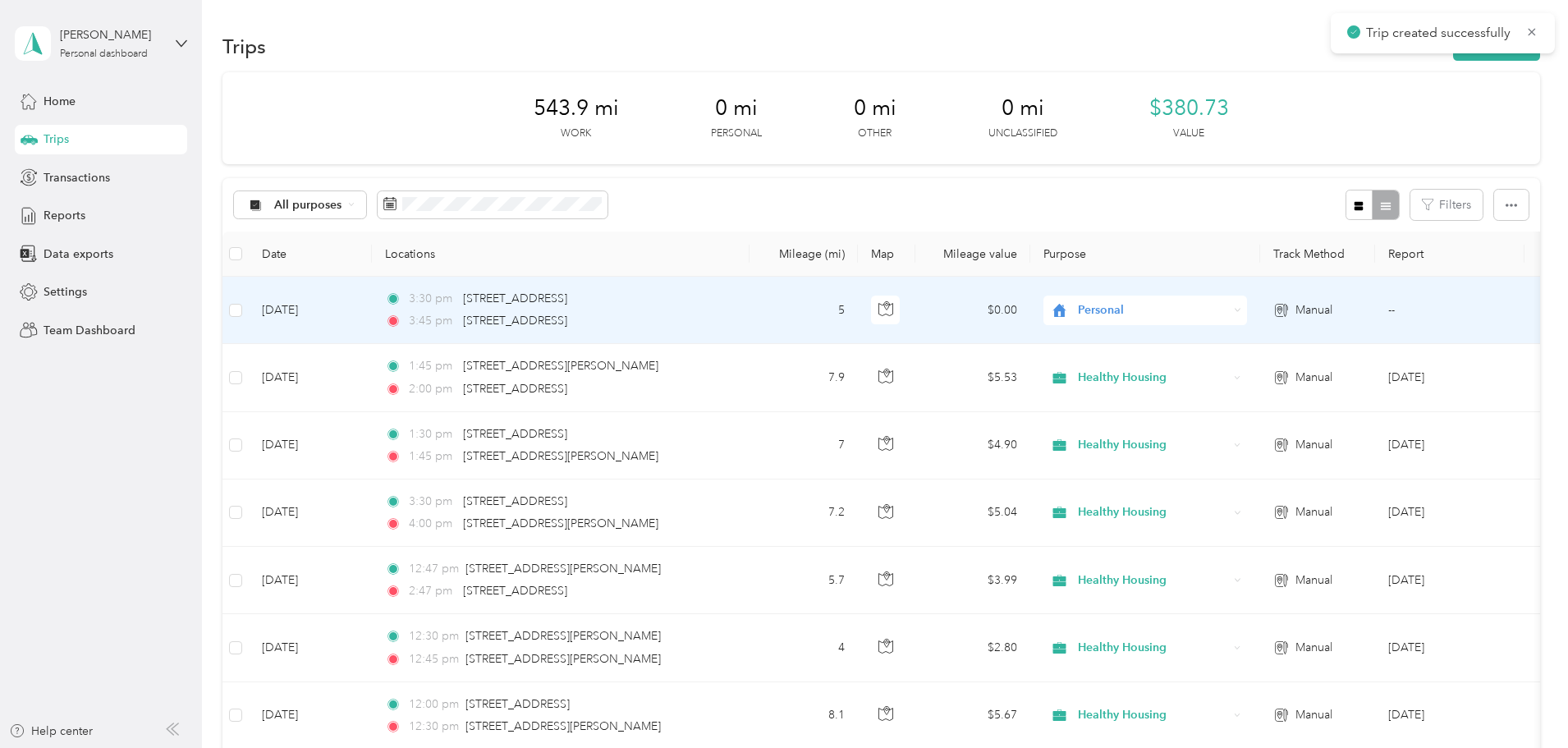
click at [1210, 302] on span "Personal" at bounding box center [1153, 310] width 151 height 18
click at [1251, 392] on span "Healthy Housing" at bounding box center [1269, 398] width 152 height 18
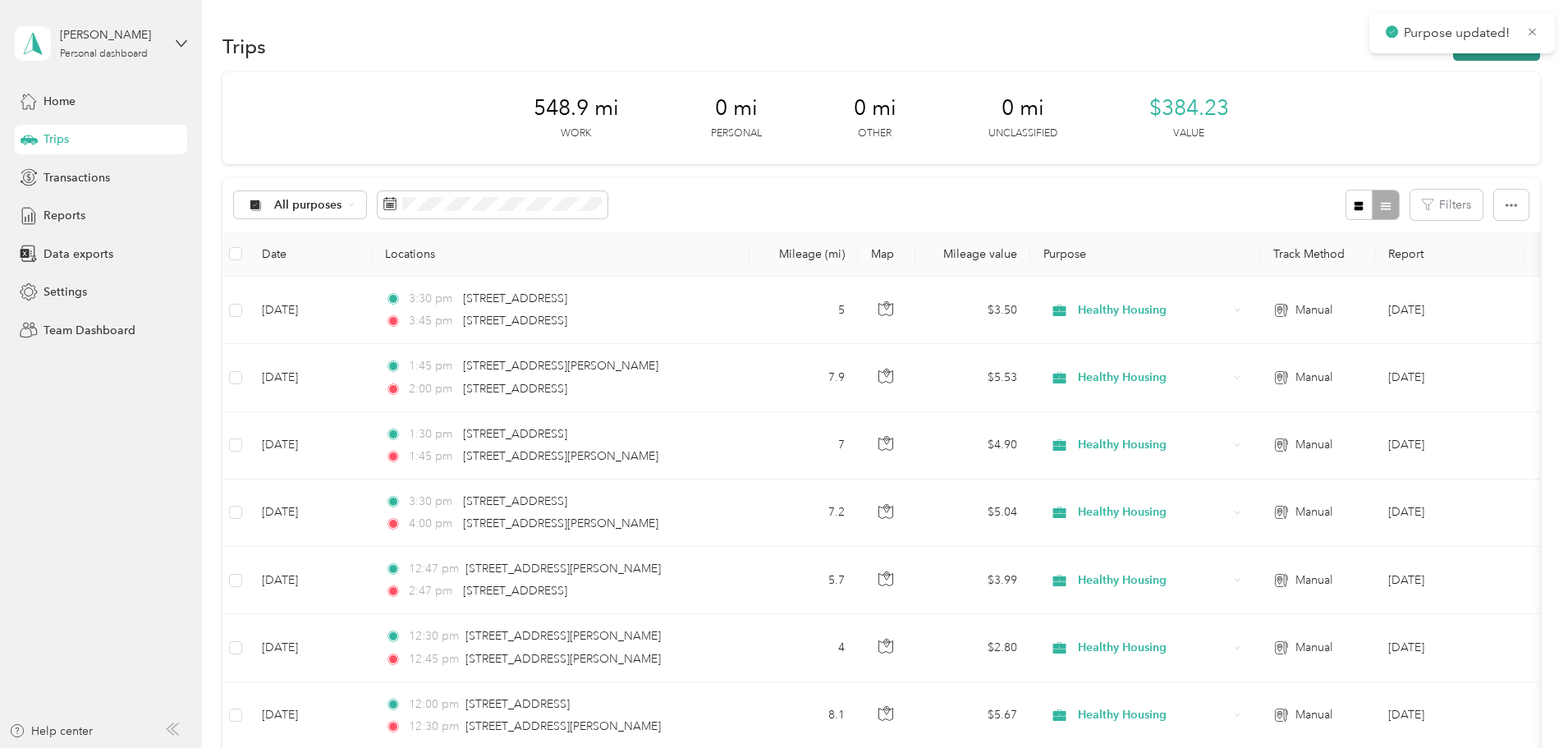
click at [1461, 49] on icon "button" at bounding box center [1470, 47] width 19 height 19
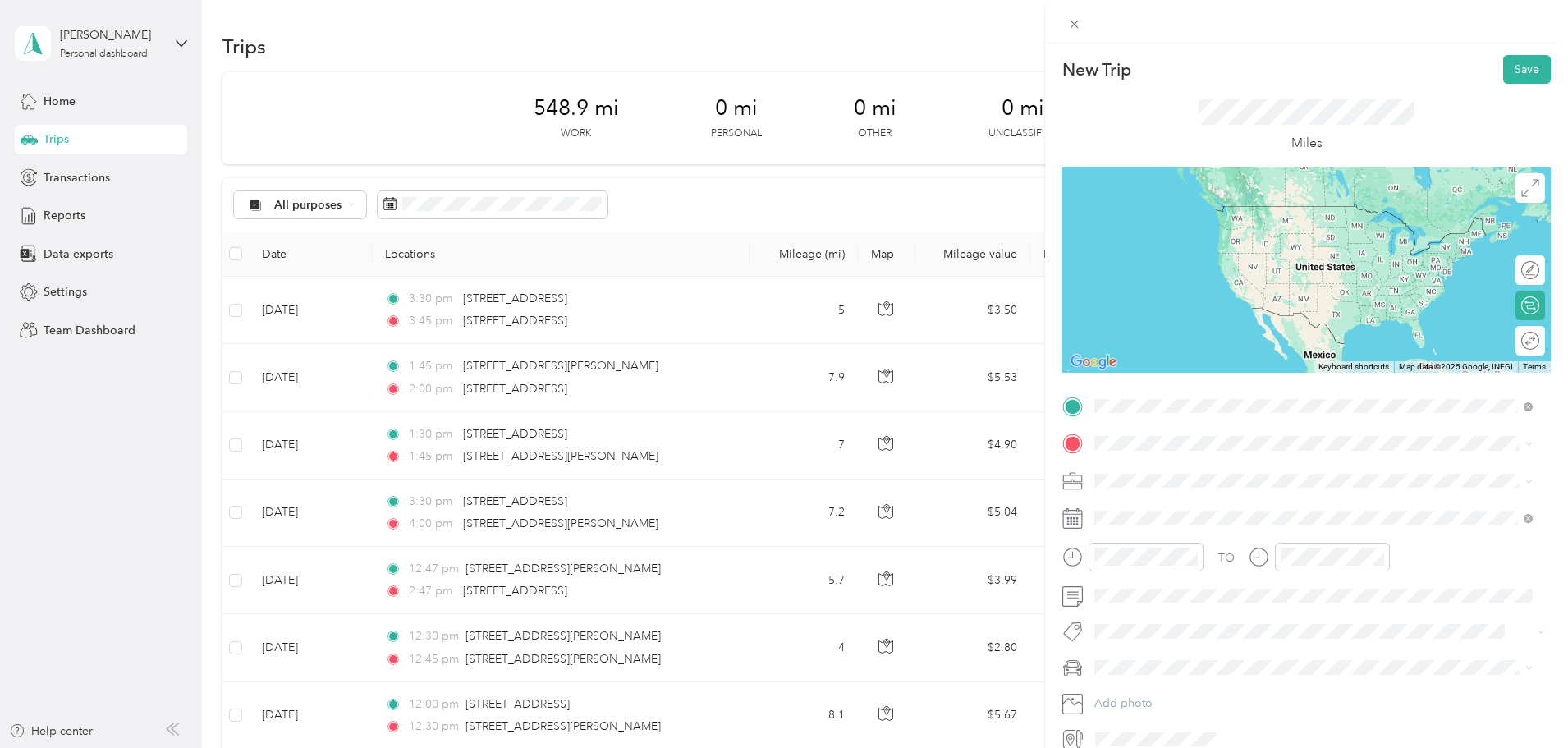
click at [1195, 454] on li "[STREET_ADDRESS][US_STATE]" at bounding box center [1314, 466] width 450 height 33
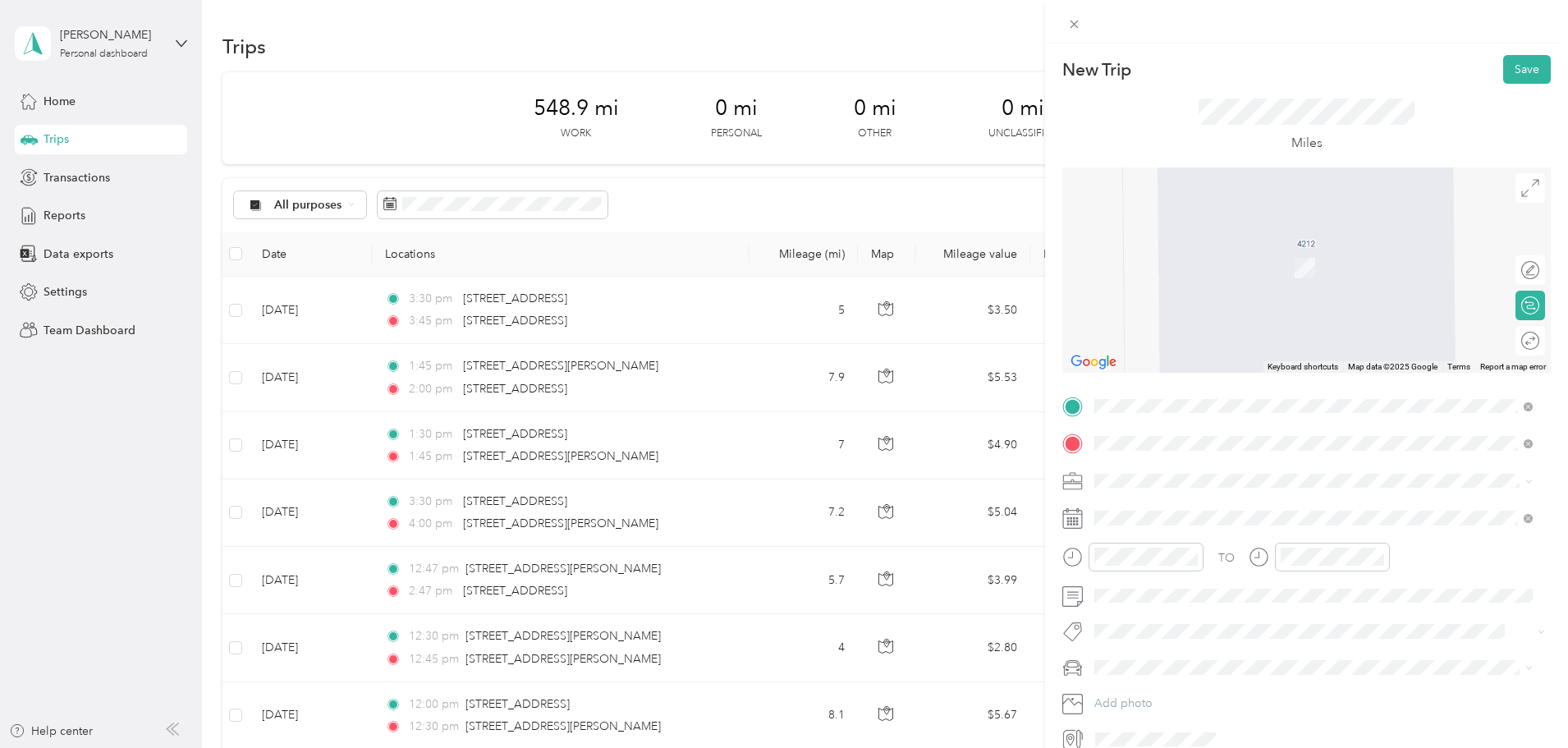
click at [1204, 507] on span "[STREET_ADDRESS][US_STATE]" at bounding box center [1207, 502] width 165 height 15
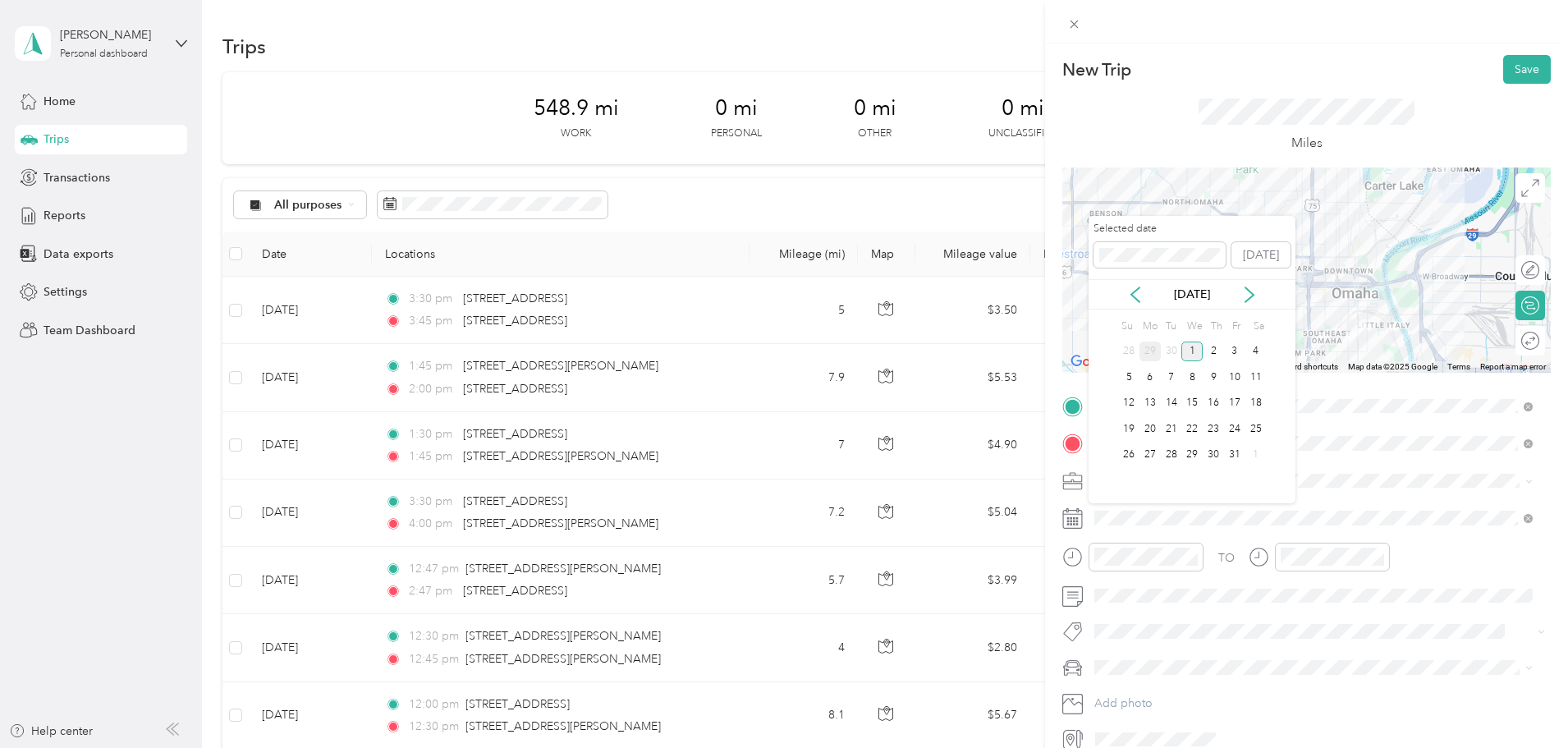
click at [1153, 347] on div "29" at bounding box center [1149, 352] width 21 height 20
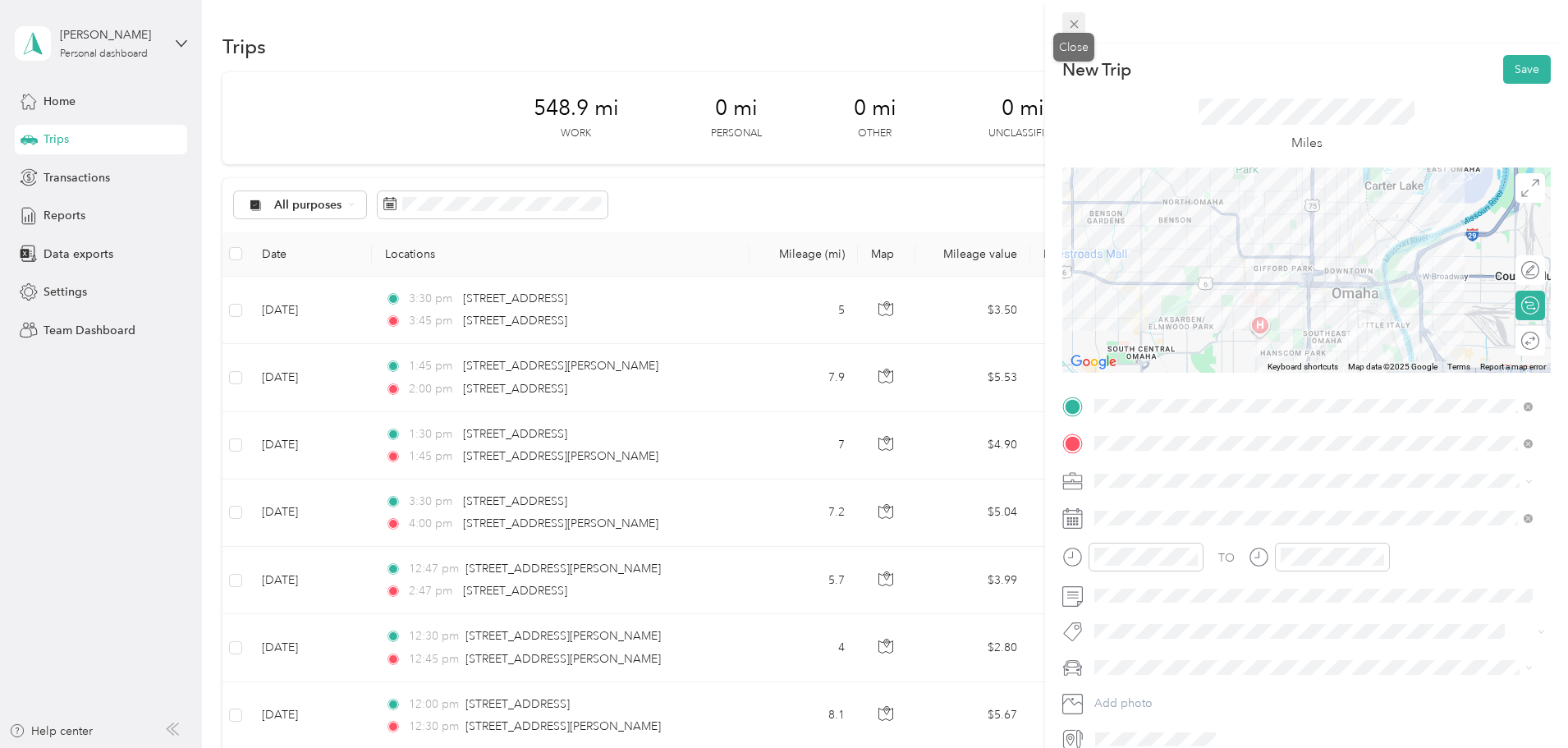
click at [1076, 27] on icon at bounding box center [1073, 24] width 8 height 8
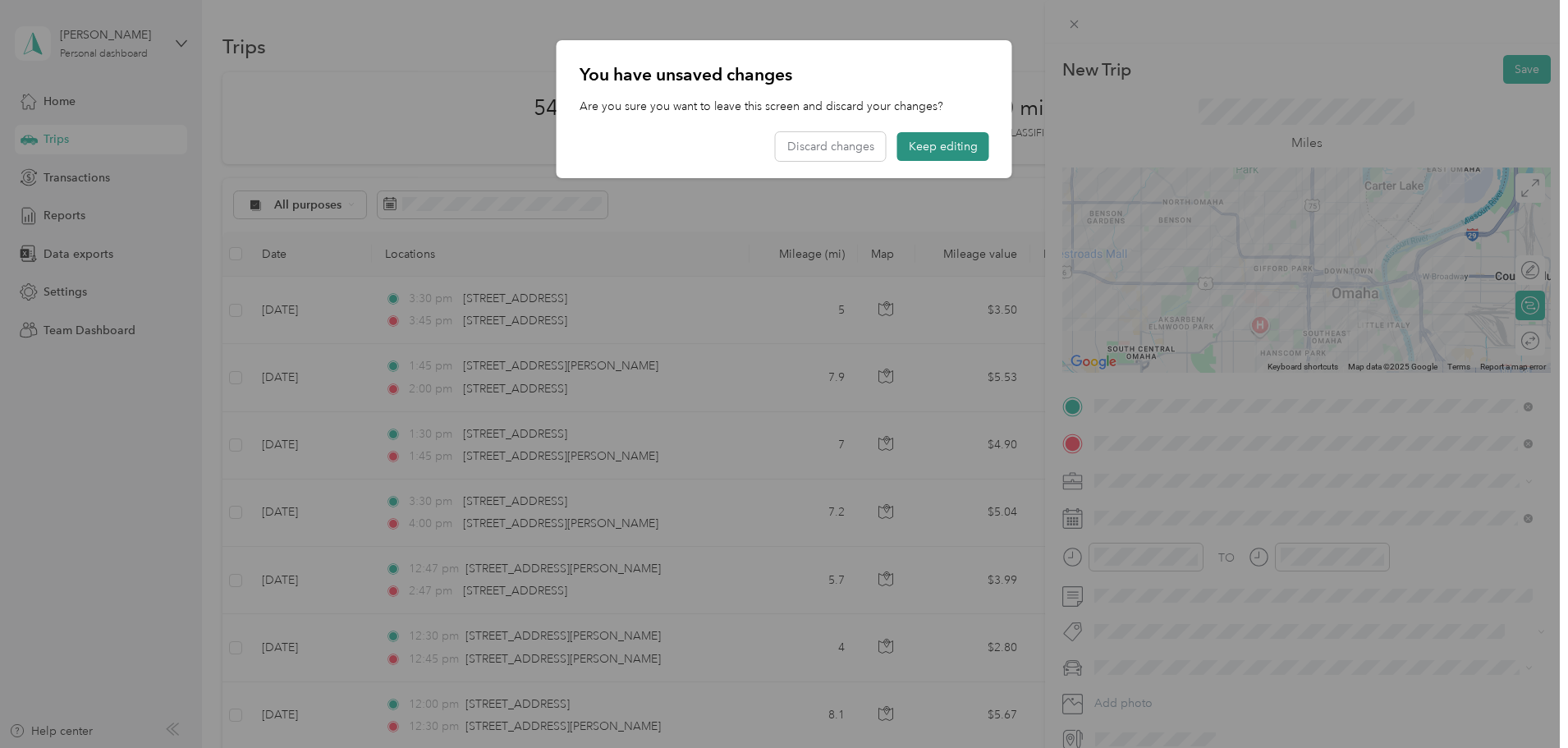
click at [947, 143] on button "Keep editing" at bounding box center [943, 146] width 92 height 29
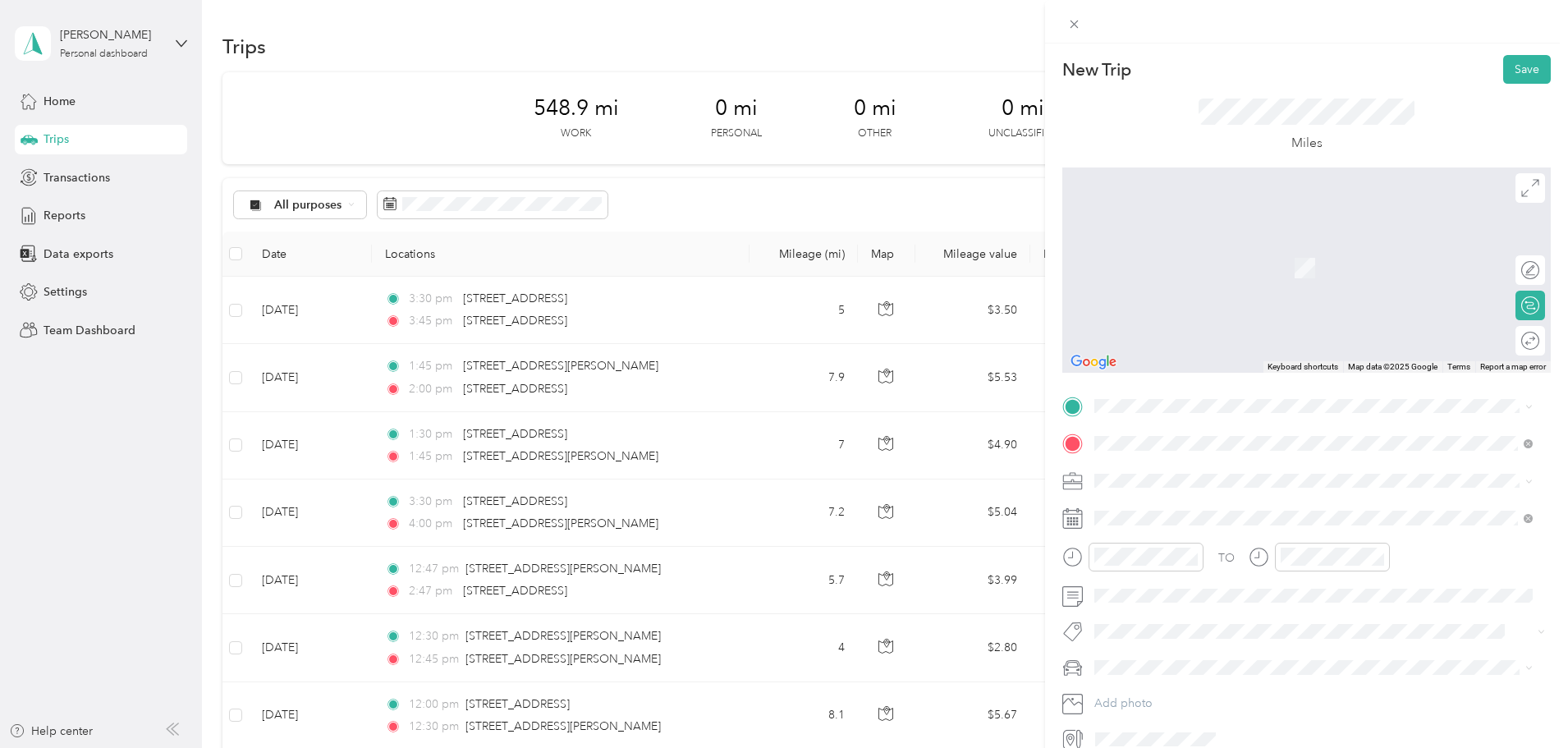
click at [1174, 473] on span at bounding box center [1320, 481] width 462 height 26
click at [1195, 483] on li "[STREET_ADDRESS][US_STATE]" at bounding box center [1314, 466] width 450 height 33
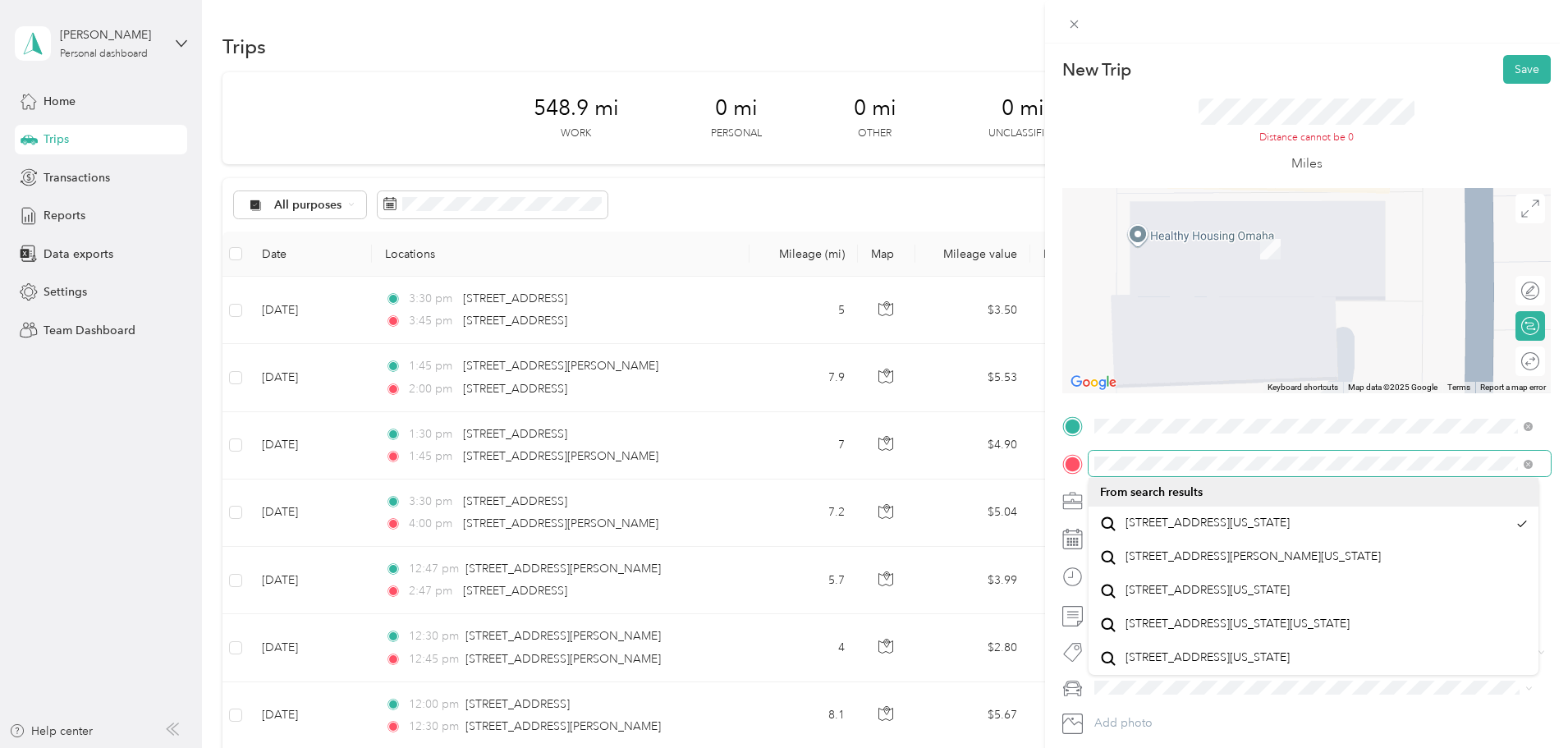
click at [1086, 472] on div at bounding box center [1306, 464] width 488 height 26
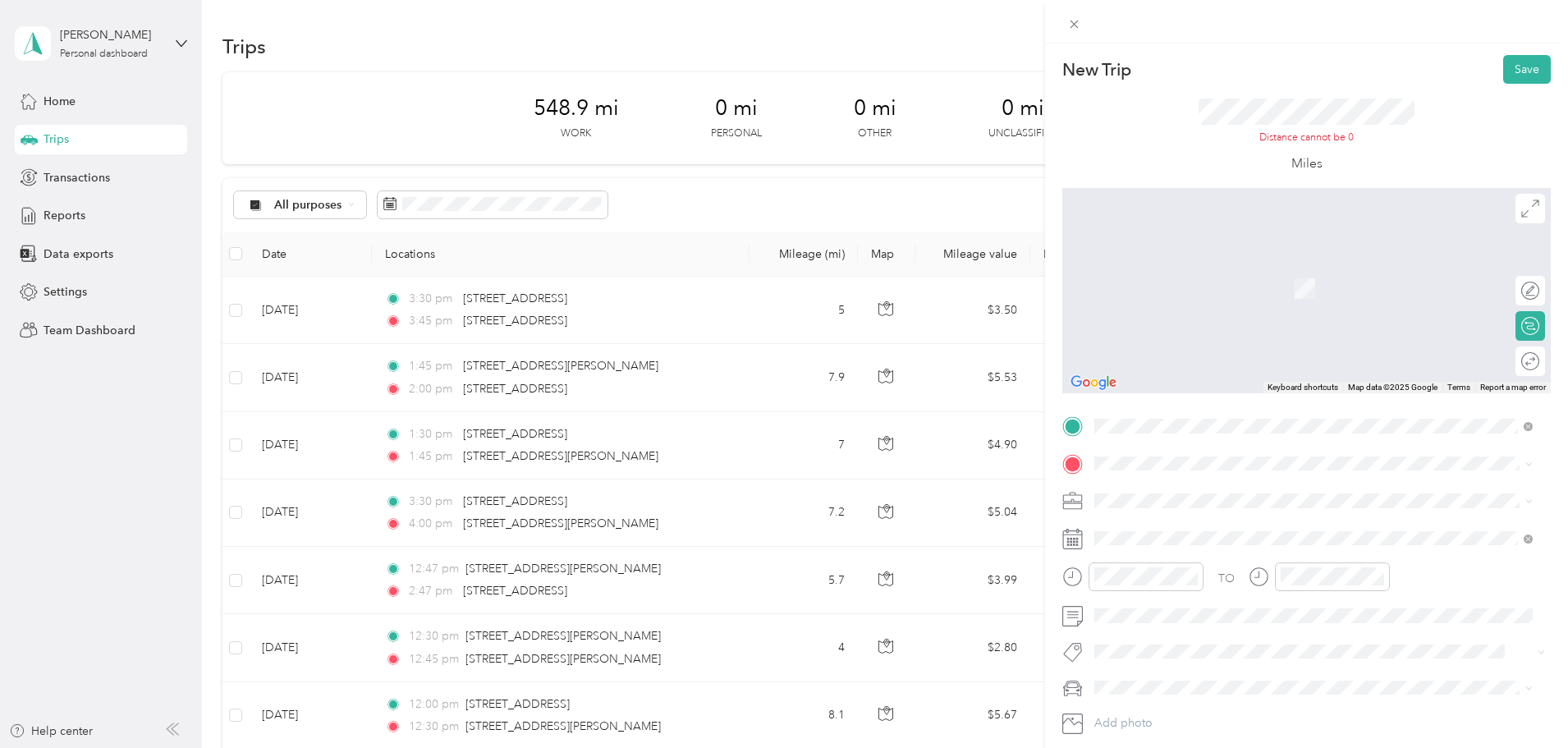
click at [1290, 528] on span "[STREET_ADDRESS][US_STATE]" at bounding box center [1207, 520] width 165 height 15
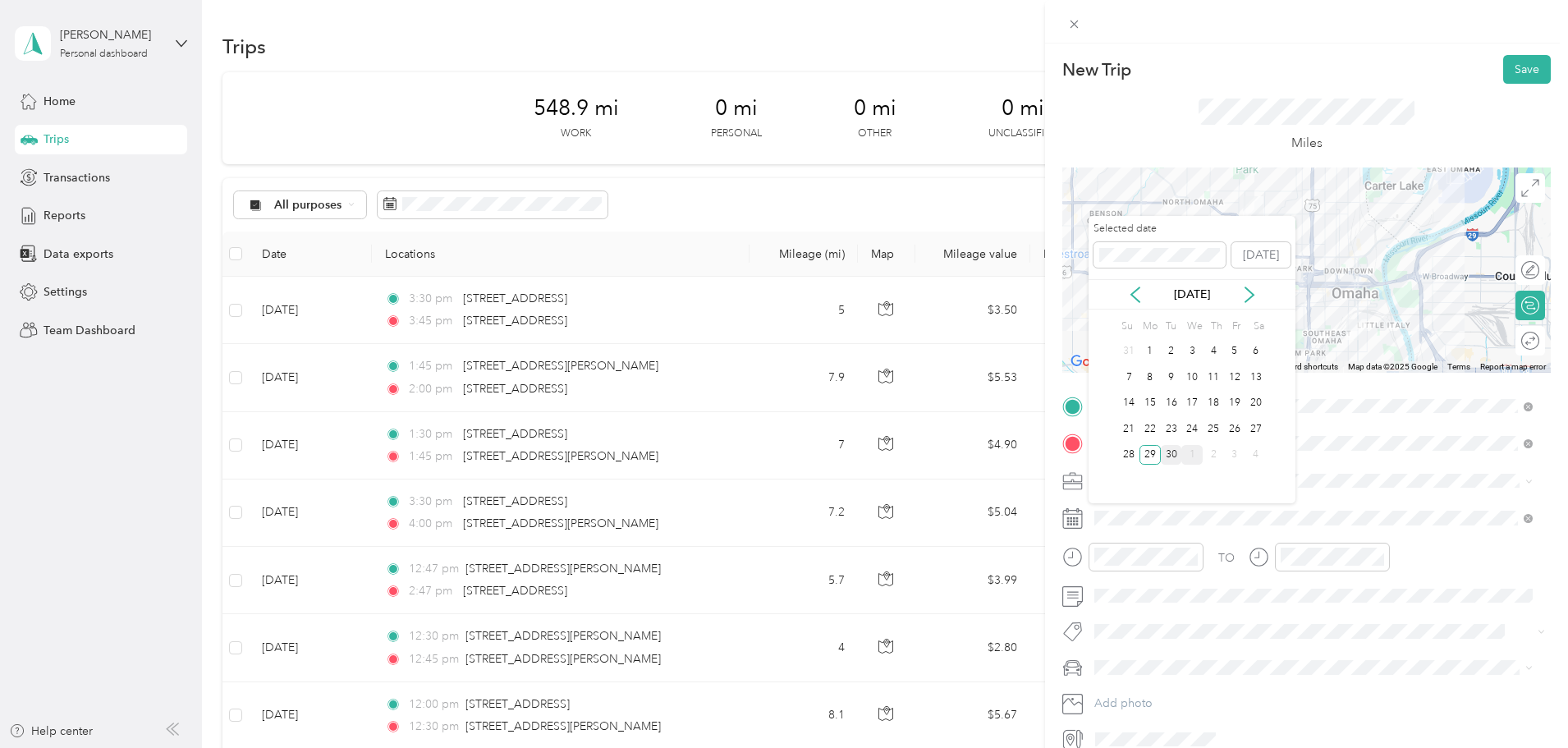
click at [1176, 456] on div "30" at bounding box center [1171, 455] width 21 height 20
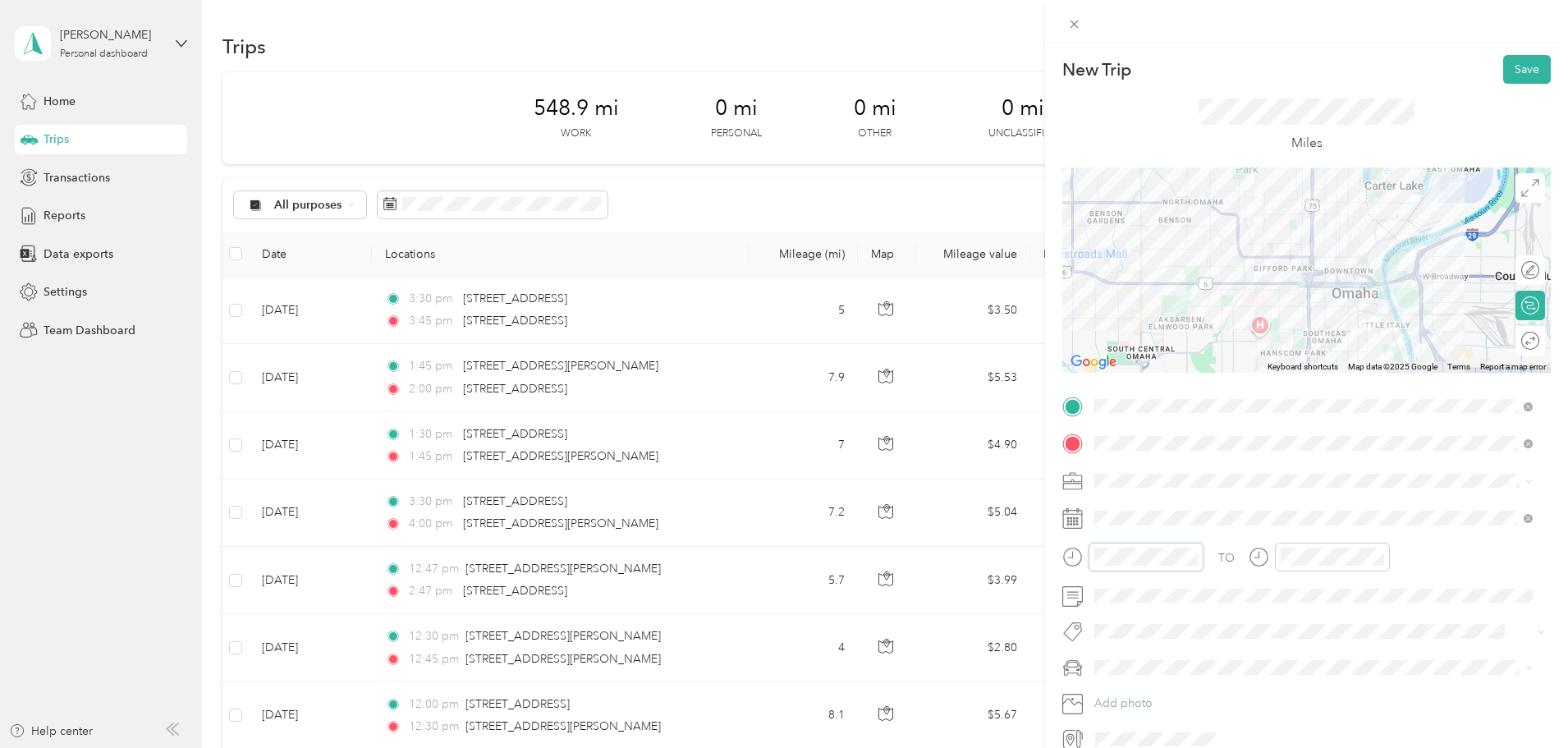
click at [1076, 556] on div at bounding box center [1133, 557] width 141 height 29
click at [1205, 362] on div "PM" at bounding box center [1204, 360] width 39 height 23
click at [1109, 393] on div "03" at bounding box center [1111, 390] width 39 height 23
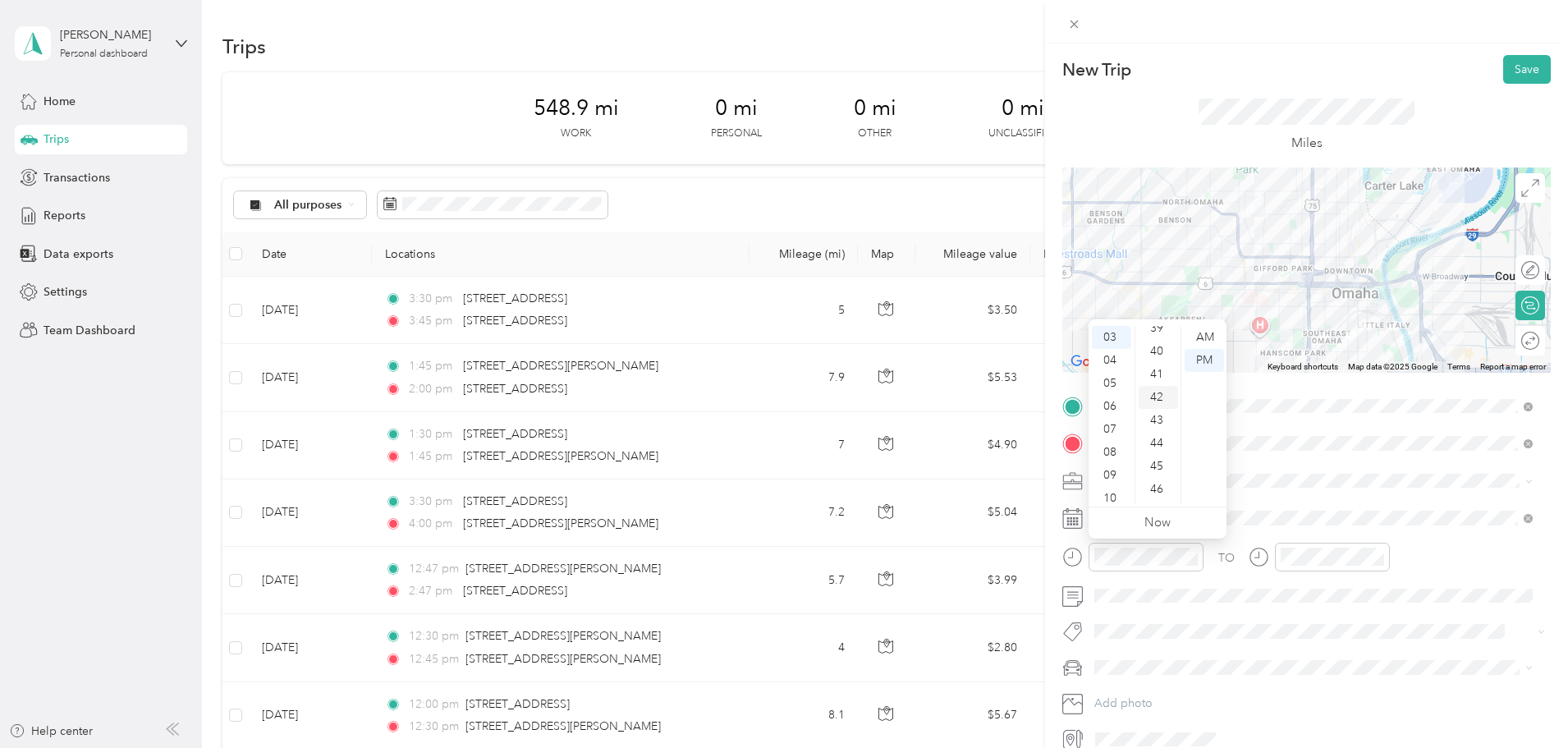
scroll to position [907, 0]
click at [1157, 459] on div "45" at bounding box center [1158, 465] width 39 height 23
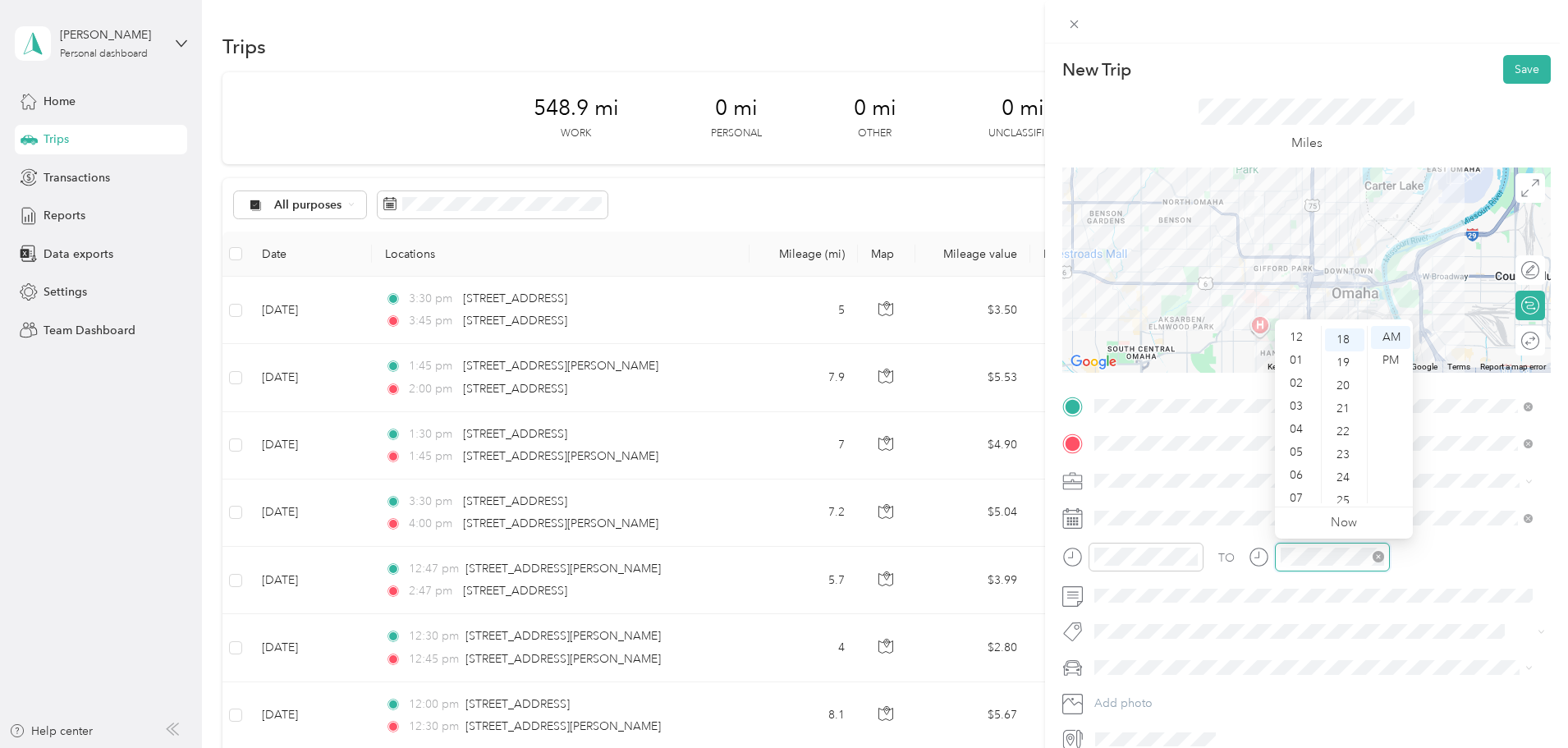
scroll to position [99, 0]
click at [1269, 564] on div at bounding box center [1320, 557] width 141 height 29
click at [1296, 329] on div "04" at bounding box center [1298, 330] width 39 height 23
click at [1344, 338] on div "00" at bounding box center [1345, 334] width 39 height 23
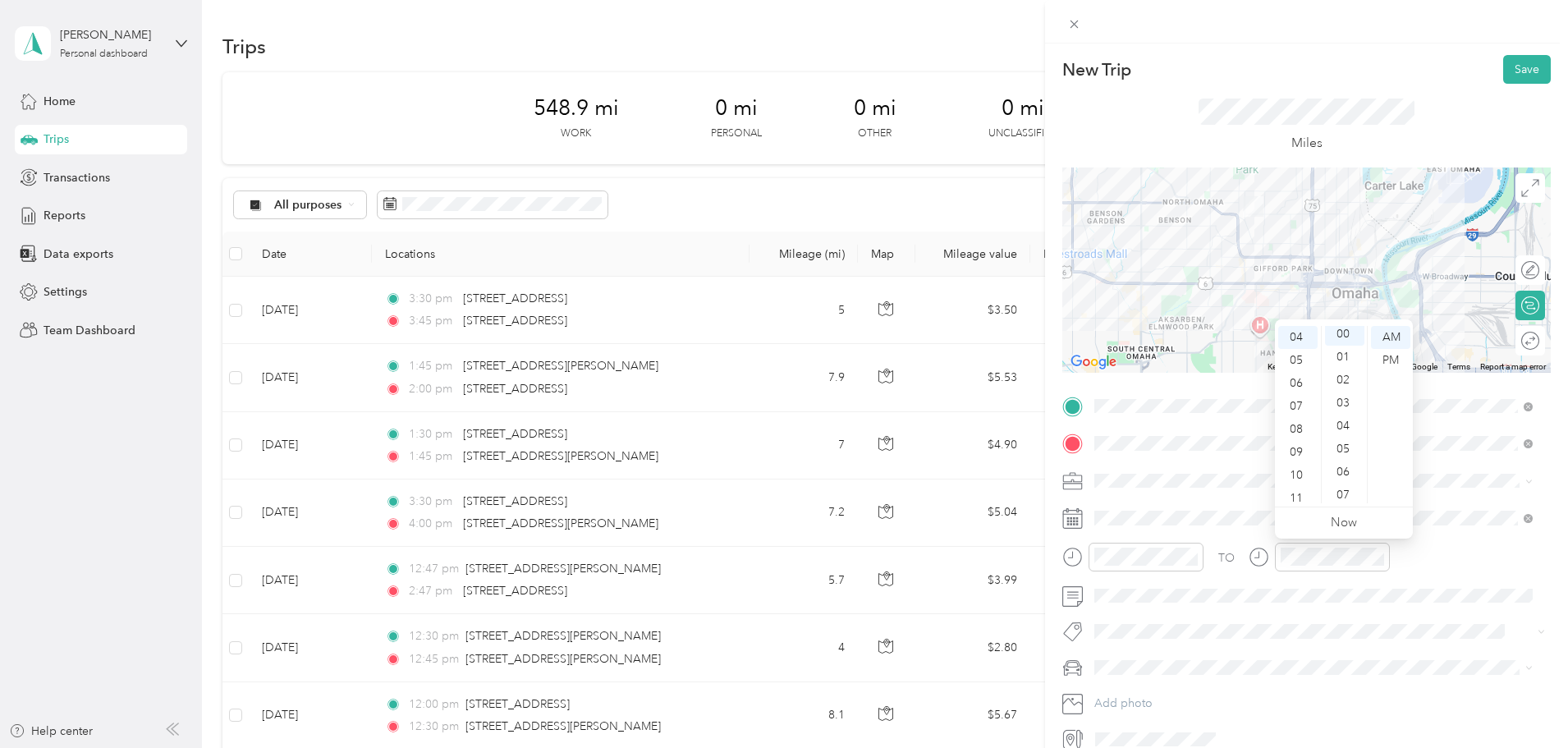
scroll to position [0, 0]
click at [1399, 354] on div "PM" at bounding box center [1390, 360] width 39 height 23
click at [1454, 564] on div "TO" at bounding box center [1306, 563] width 488 height 40
click at [1504, 66] on button "Save" at bounding box center [1526, 69] width 47 height 29
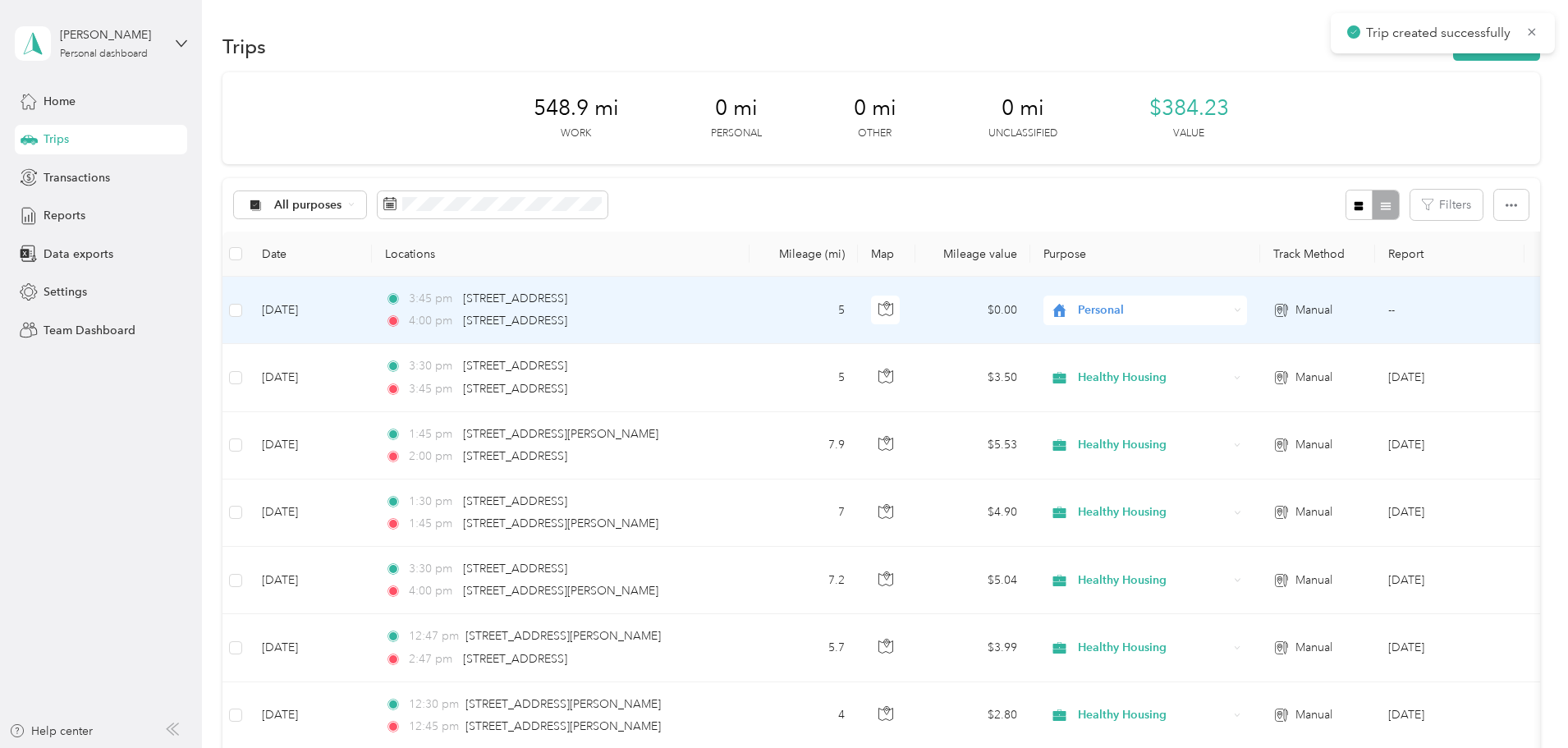
click at [1220, 313] on span "Personal" at bounding box center [1153, 310] width 151 height 18
click at [1257, 398] on span "Healthy Housing" at bounding box center [1269, 398] width 152 height 18
